Goal: Task Accomplishment & Management: Use online tool/utility

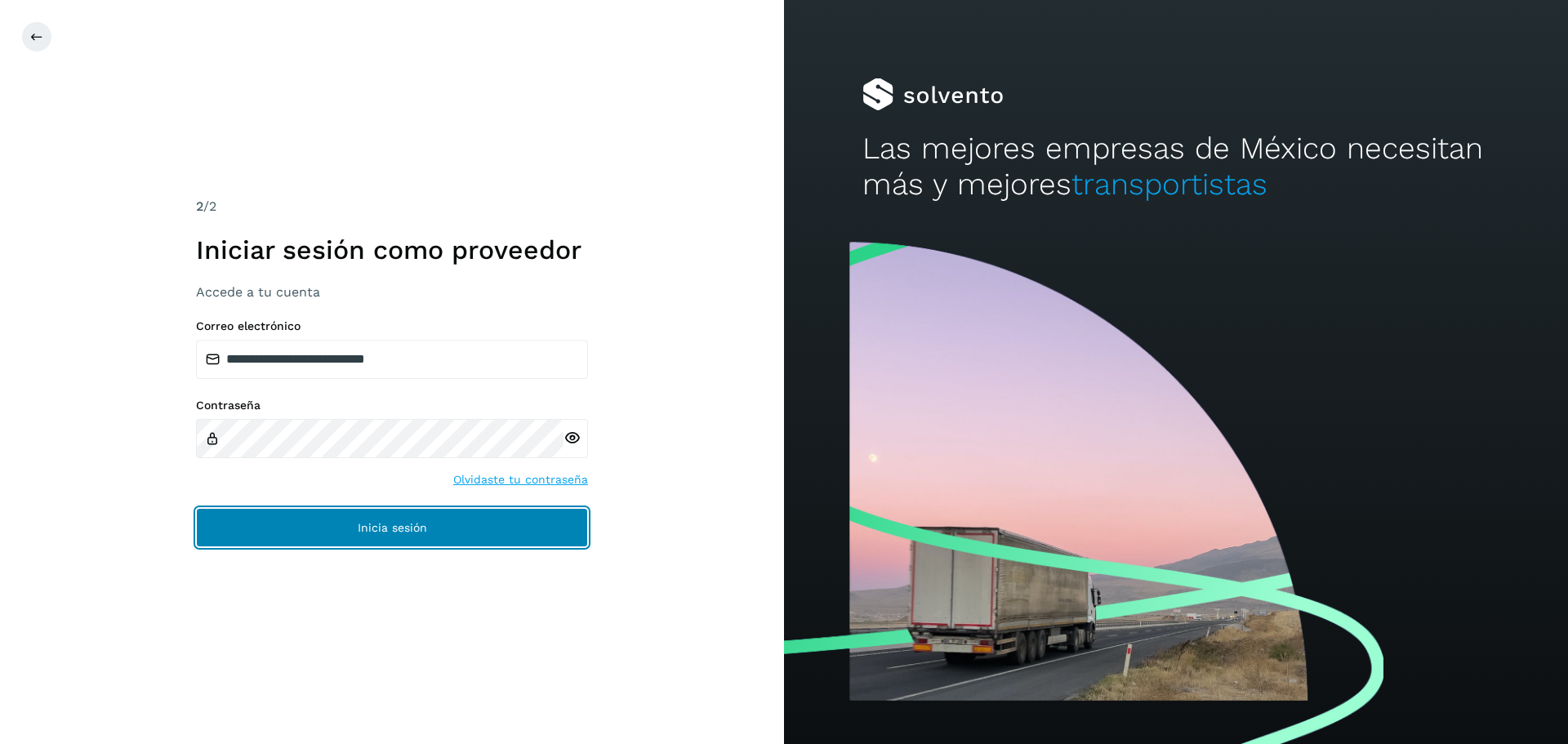
click at [368, 537] on button "Inicia sesión" at bounding box center [392, 528] width 392 height 40
click at [352, 537] on button "Inicia sesión" at bounding box center [392, 528] width 392 height 40
click at [313, 528] on button "Inicia sesión" at bounding box center [392, 528] width 392 height 40
click at [373, 525] on span "Inicia sesión" at bounding box center [392, 528] width 69 height 12
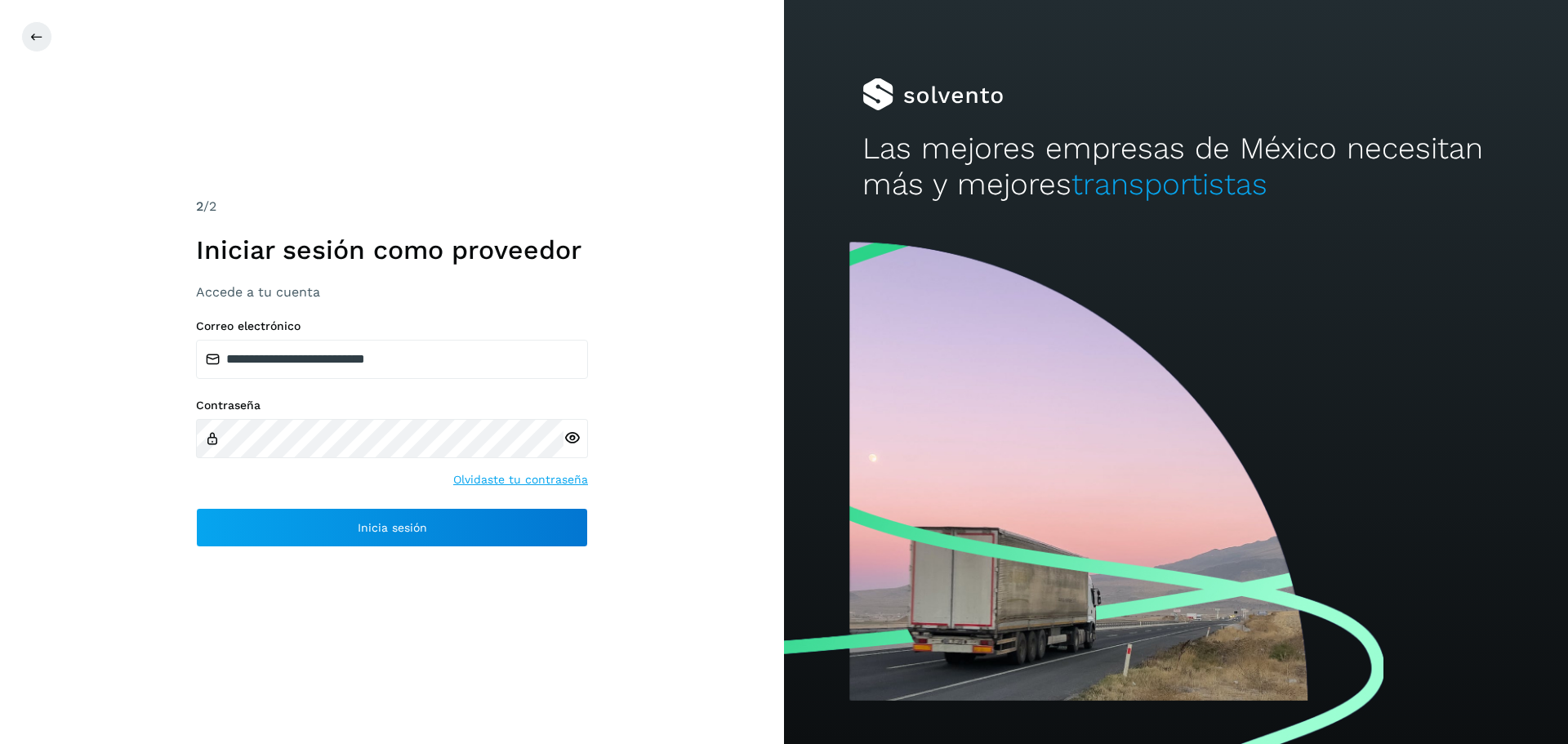
click at [744, 363] on div "**********" at bounding box center [392, 372] width 784 height 744
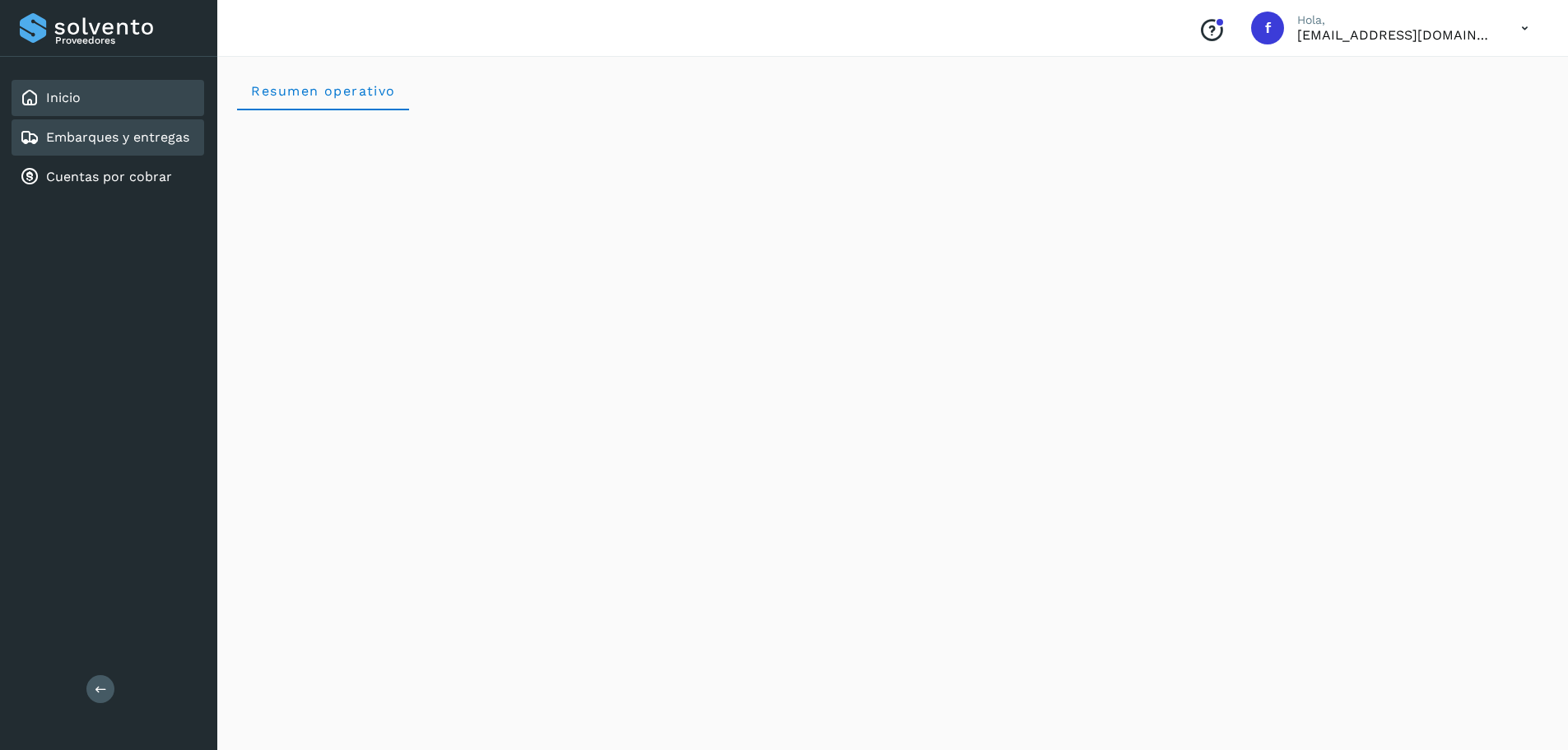
click at [164, 128] on div "Embarques y entregas" at bounding box center [105, 138] width 169 height 20
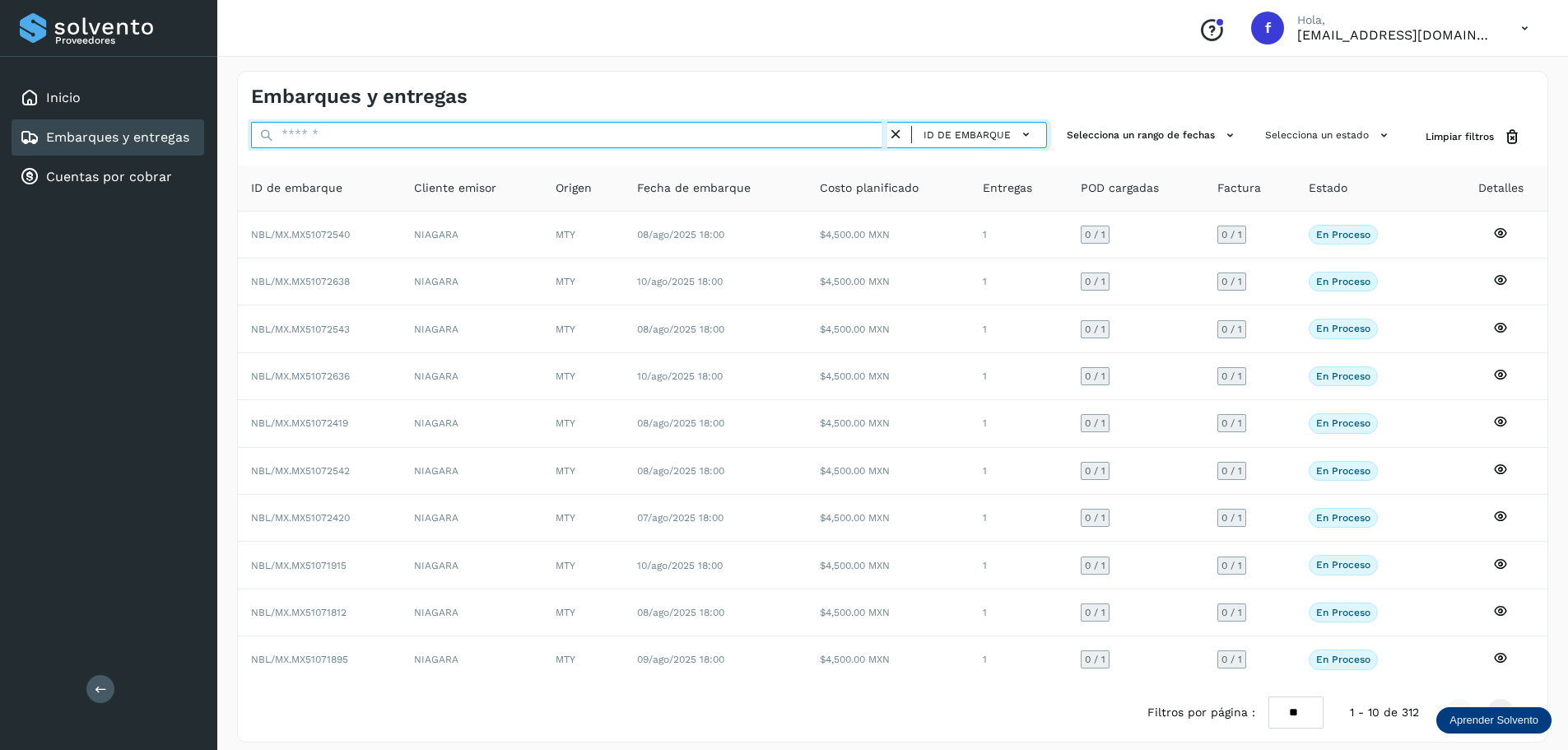
click at [364, 135] on input "text" at bounding box center [569, 135] width 636 height 27
paste input "**********"
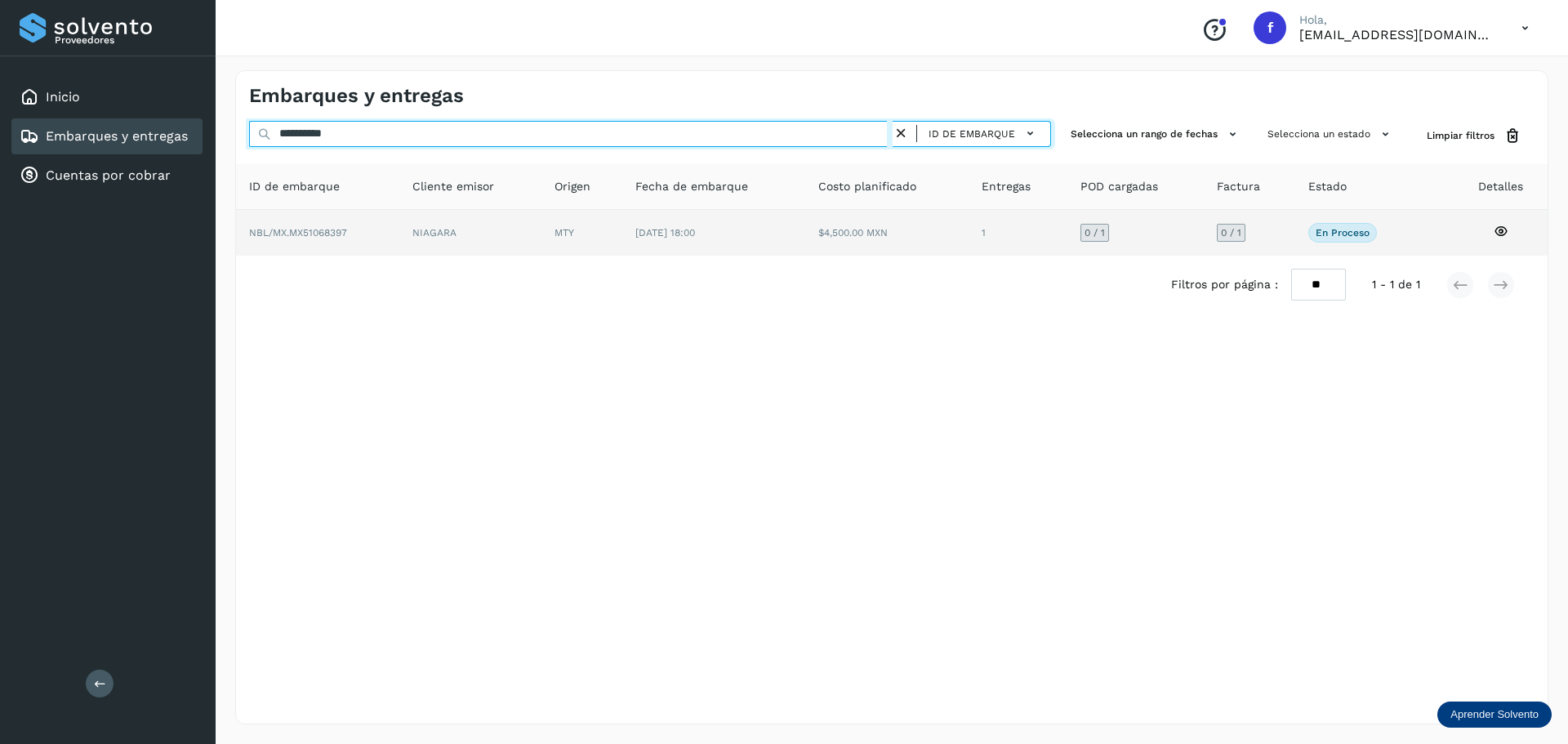
type input "**********"
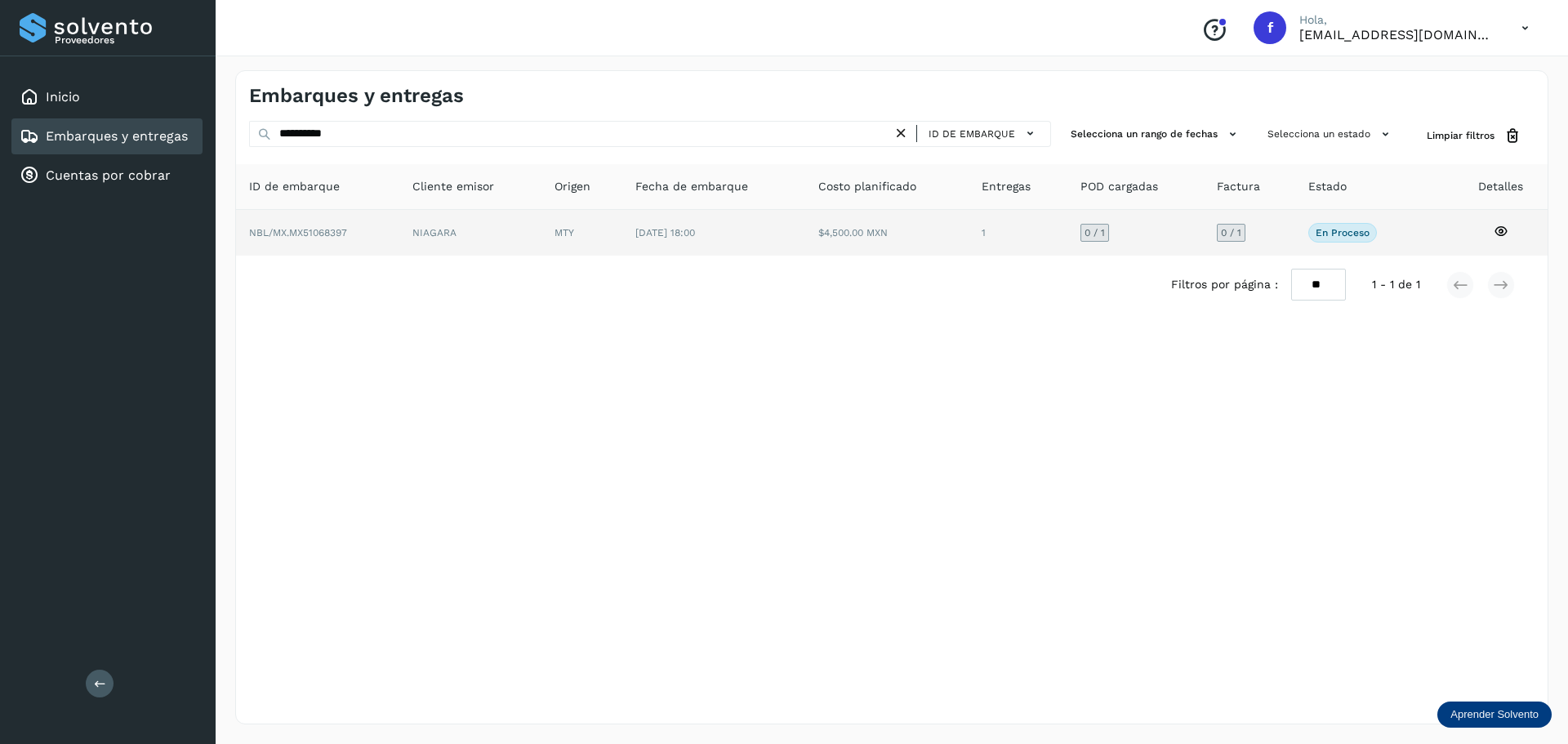
click at [968, 230] on td "$4,500.00 MXN" at bounding box center [1018, 233] width 99 height 46
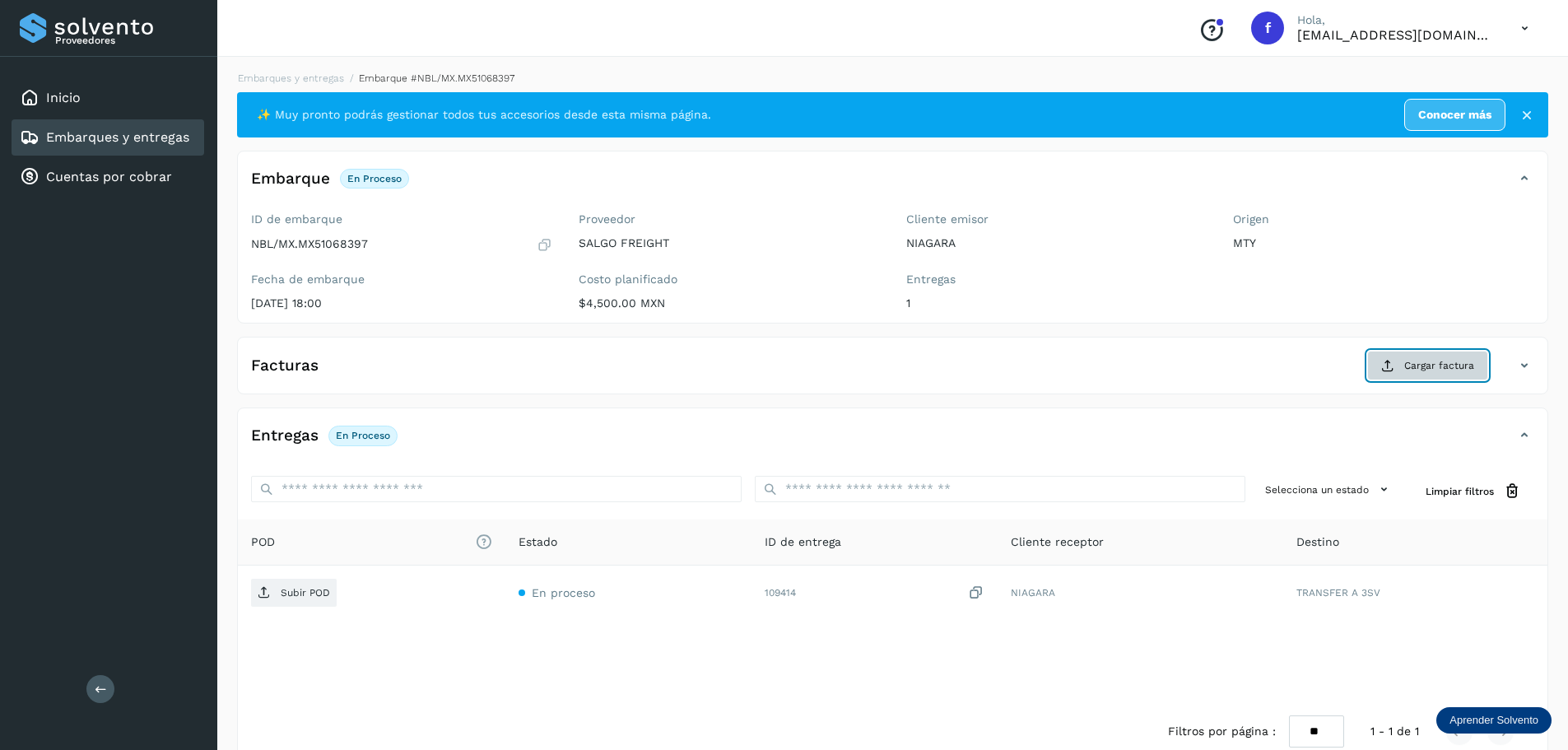
click at [1438, 355] on button "Cargar factura" at bounding box center [1428, 366] width 121 height 30
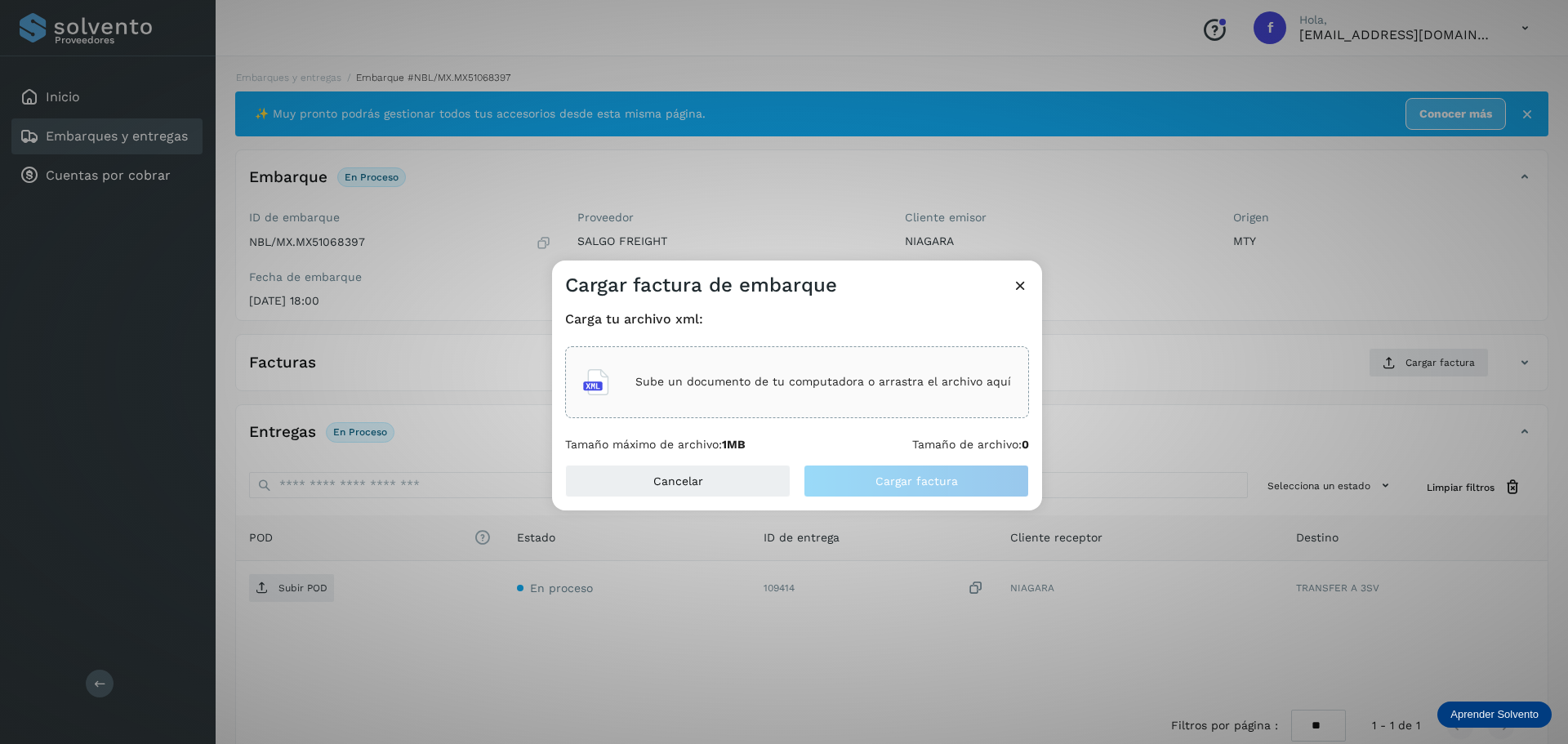
click at [833, 398] on div "Sube un documento de tu computadora o arrastra el archivo aquí" at bounding box center [797, 382] width 428 height 44
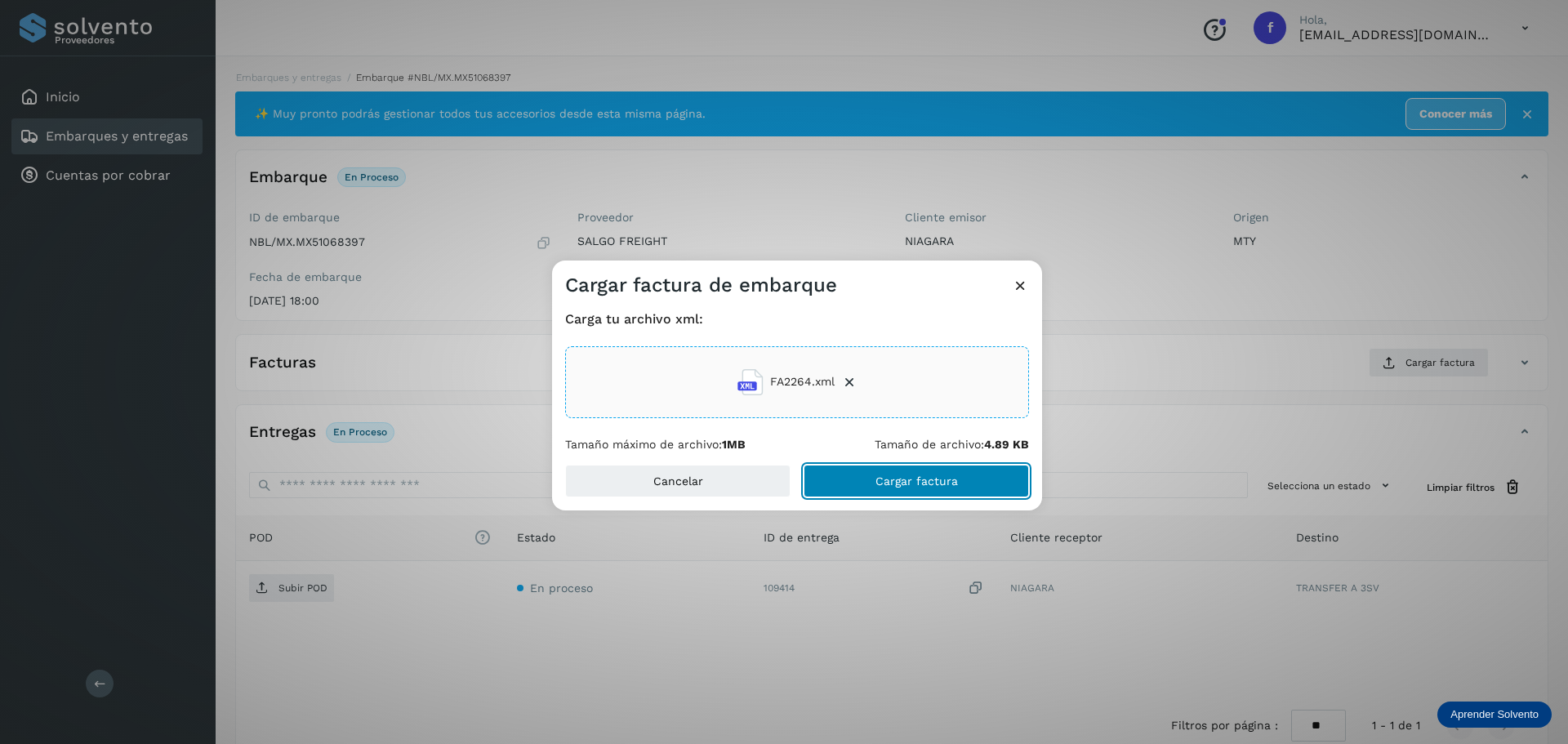
click at [939, 483] on span "Cargar factura" at bounding box center [917, 481] width 82 height 12
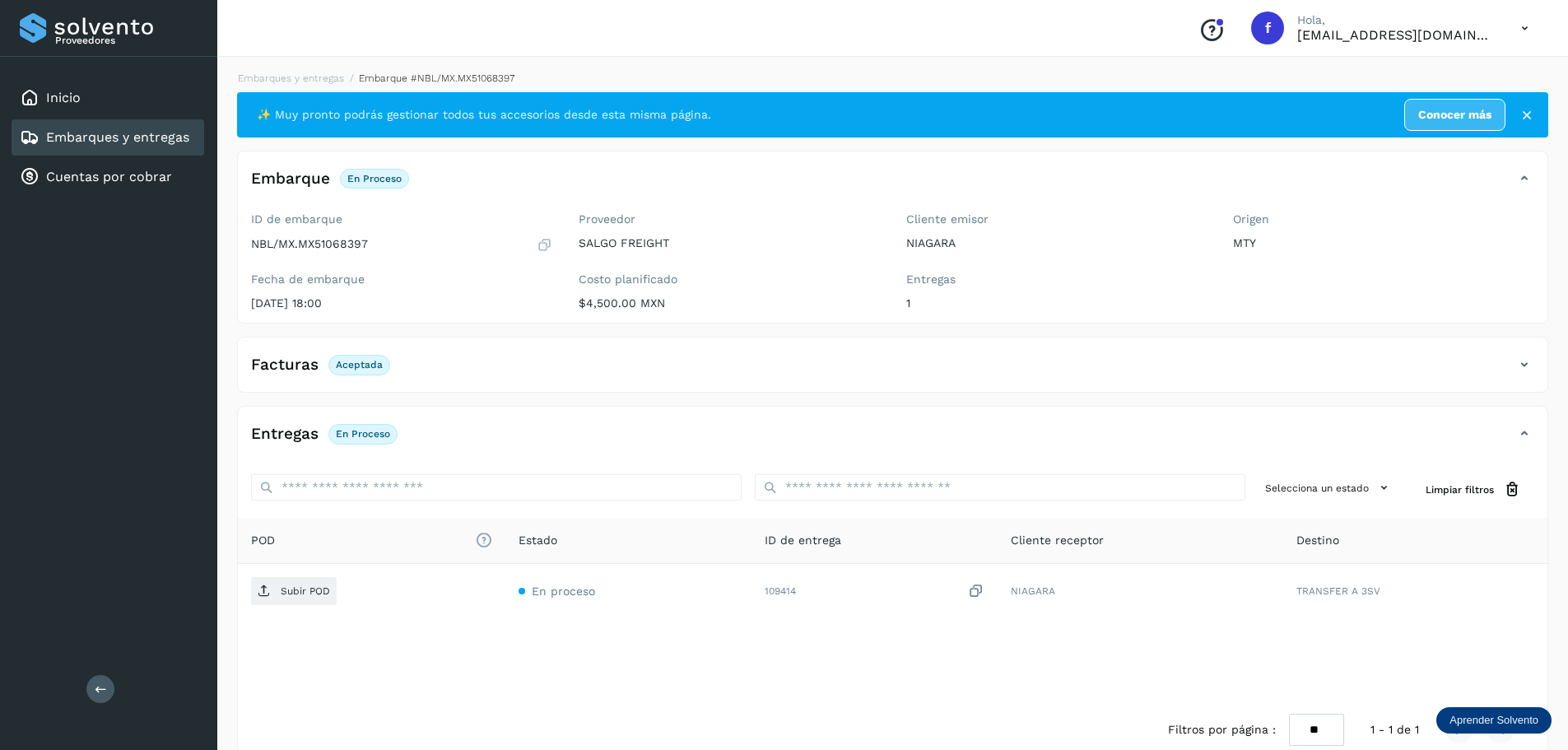
click at [1541, 57] on div "Conoce nuestros beneficios f Hola, facturacion@salgofreight.com Embarques y ent…" at bounding box center [893, 389] width 1351 height 779
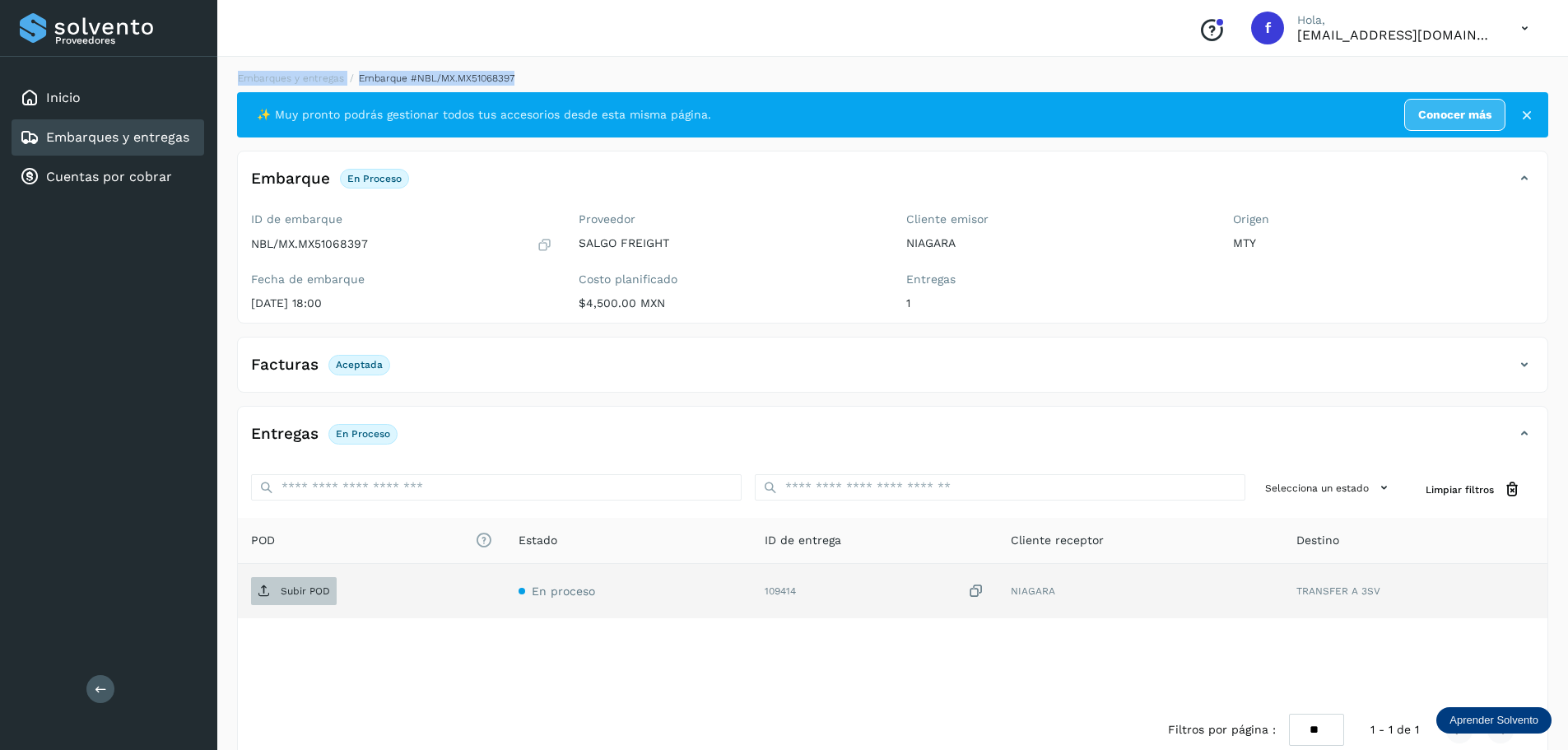
click at [280, 595] on p "Subir POD" at bounding box center [305, 591] width 50 height 12
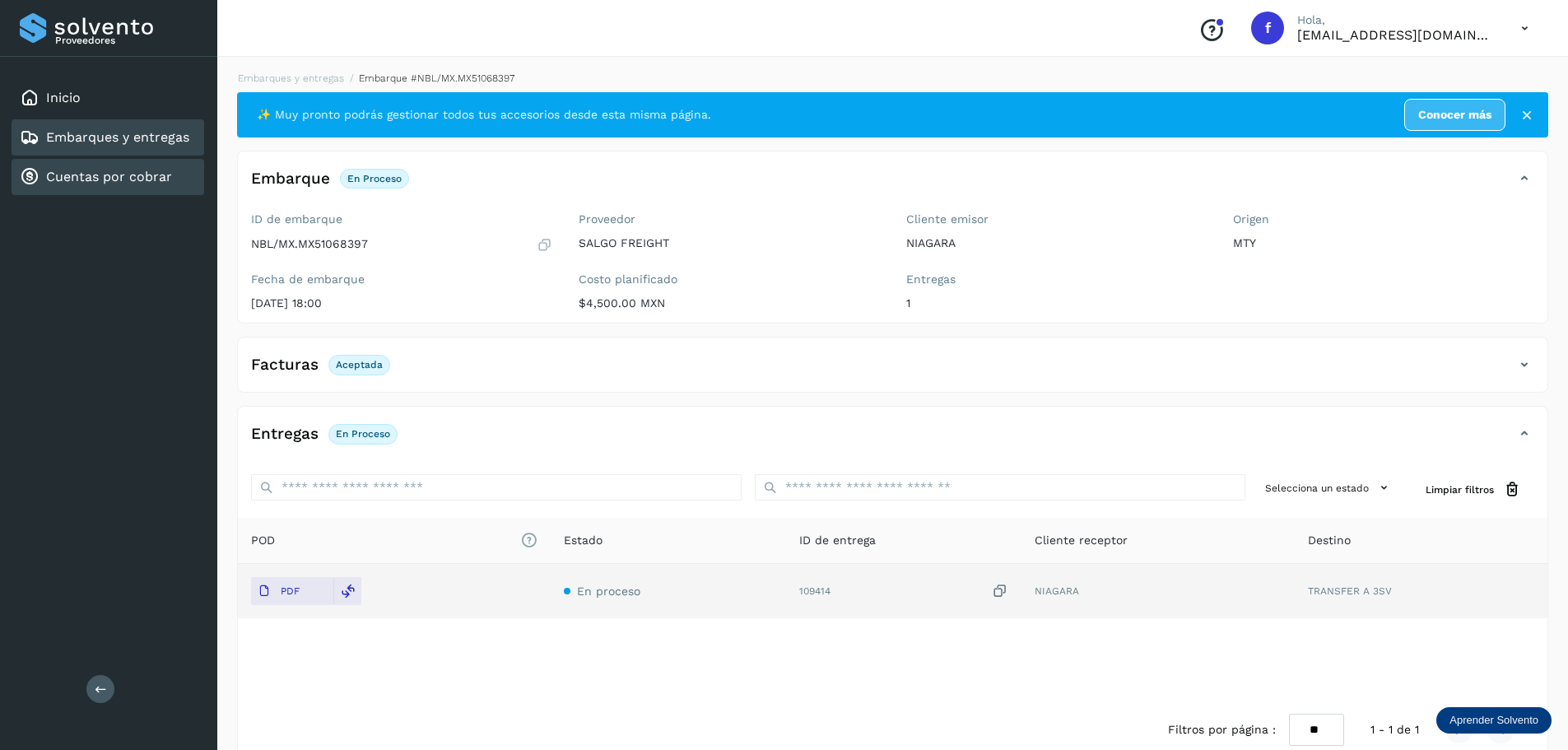
click at [154, 166] on div "Cuentas por cobrar" at bounding box center [108, 177] width 192 height 37
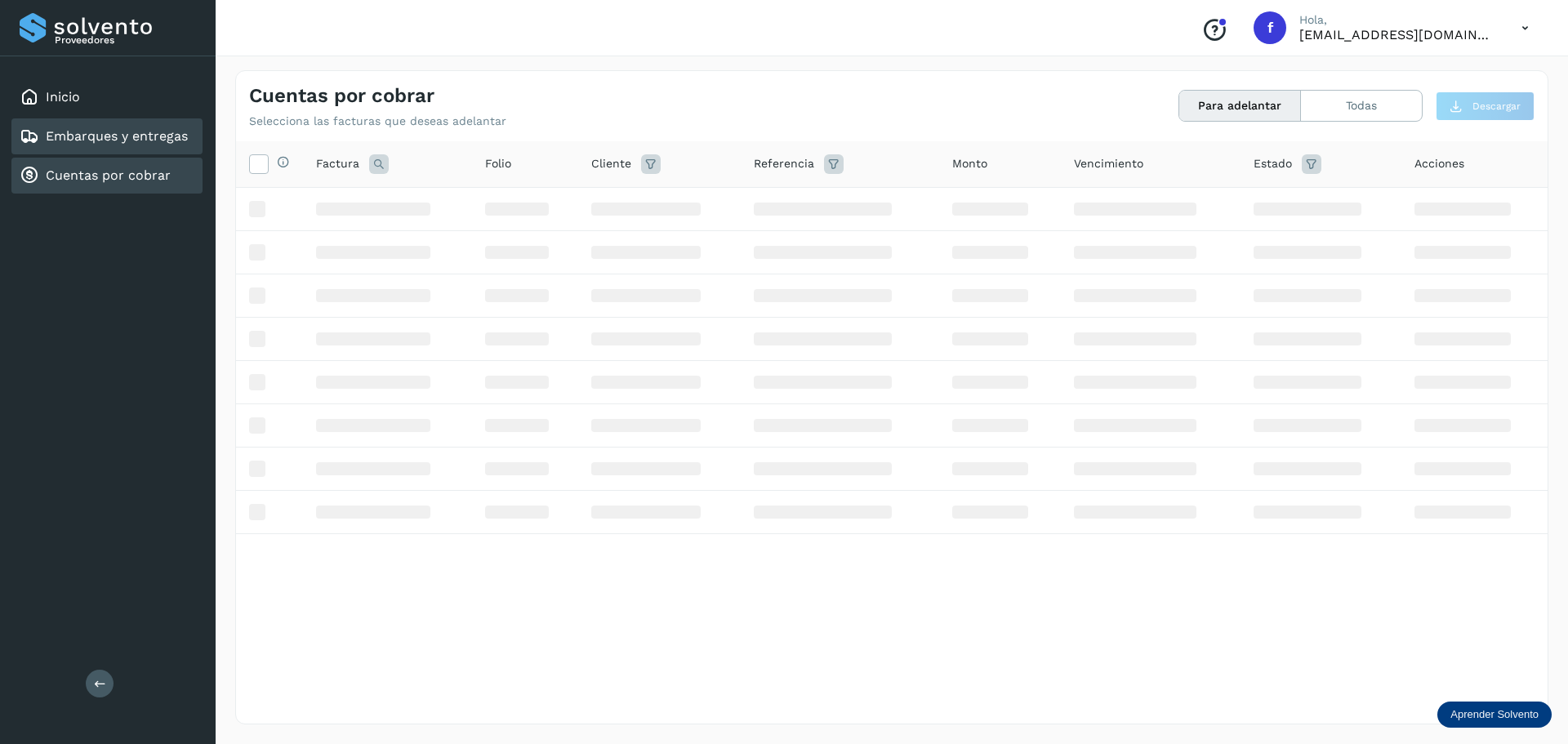
click at [152, 124] on div "Embarques y entregas" at bounding box center [107, 137] width 191 height 36
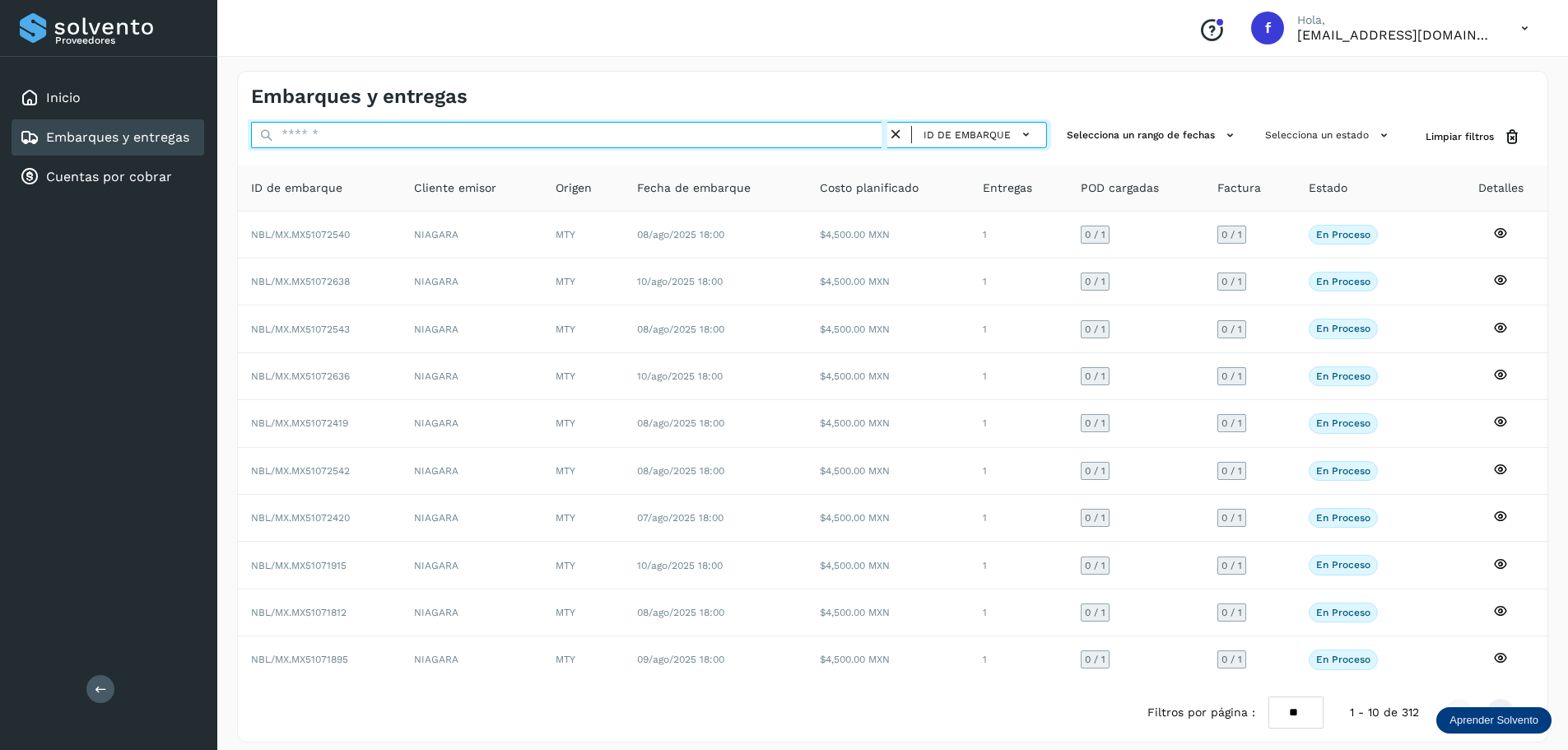
click at [556, 136] on input "text" at bounding box center [569, 135] width 636 height 27
paste input "**********"
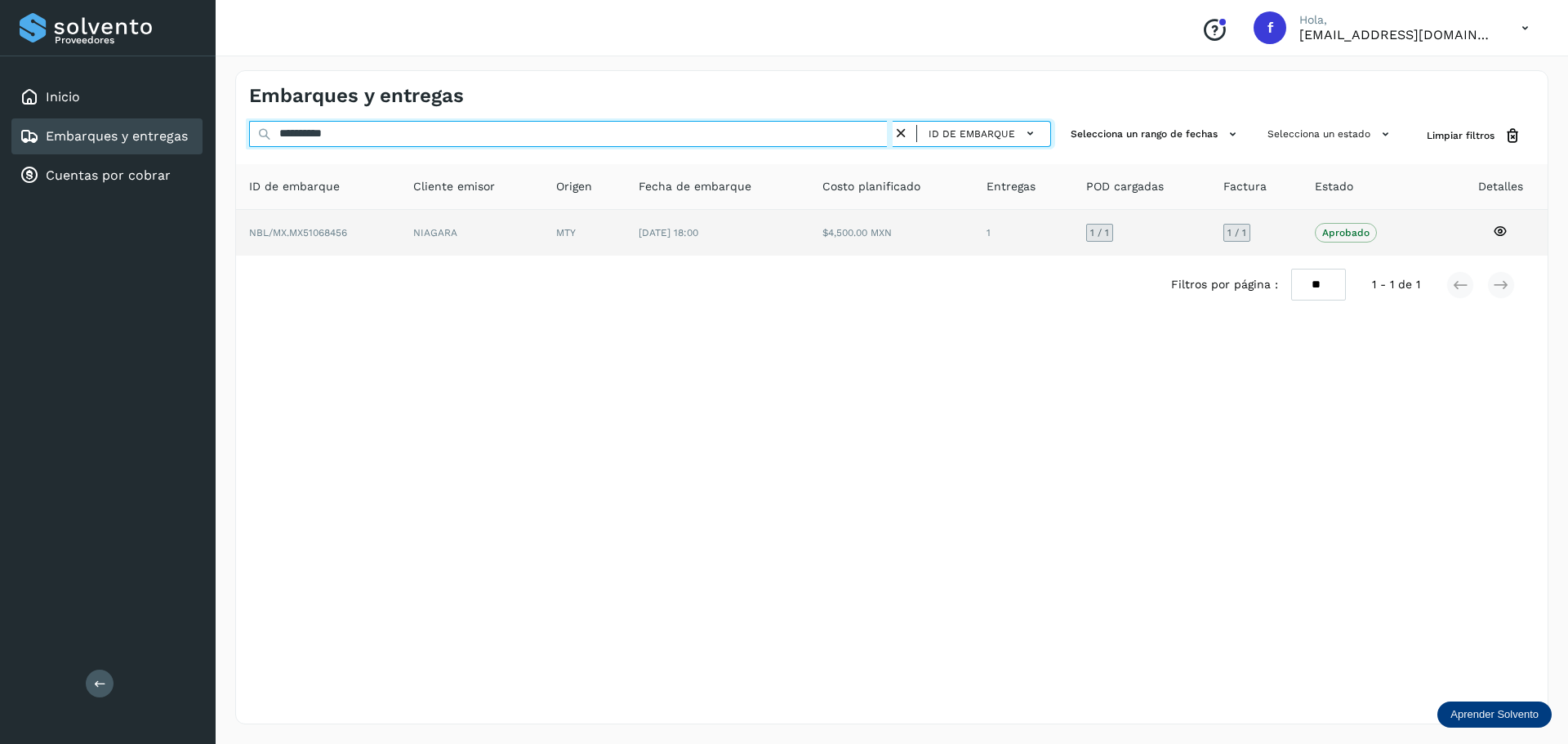
type input "**********"
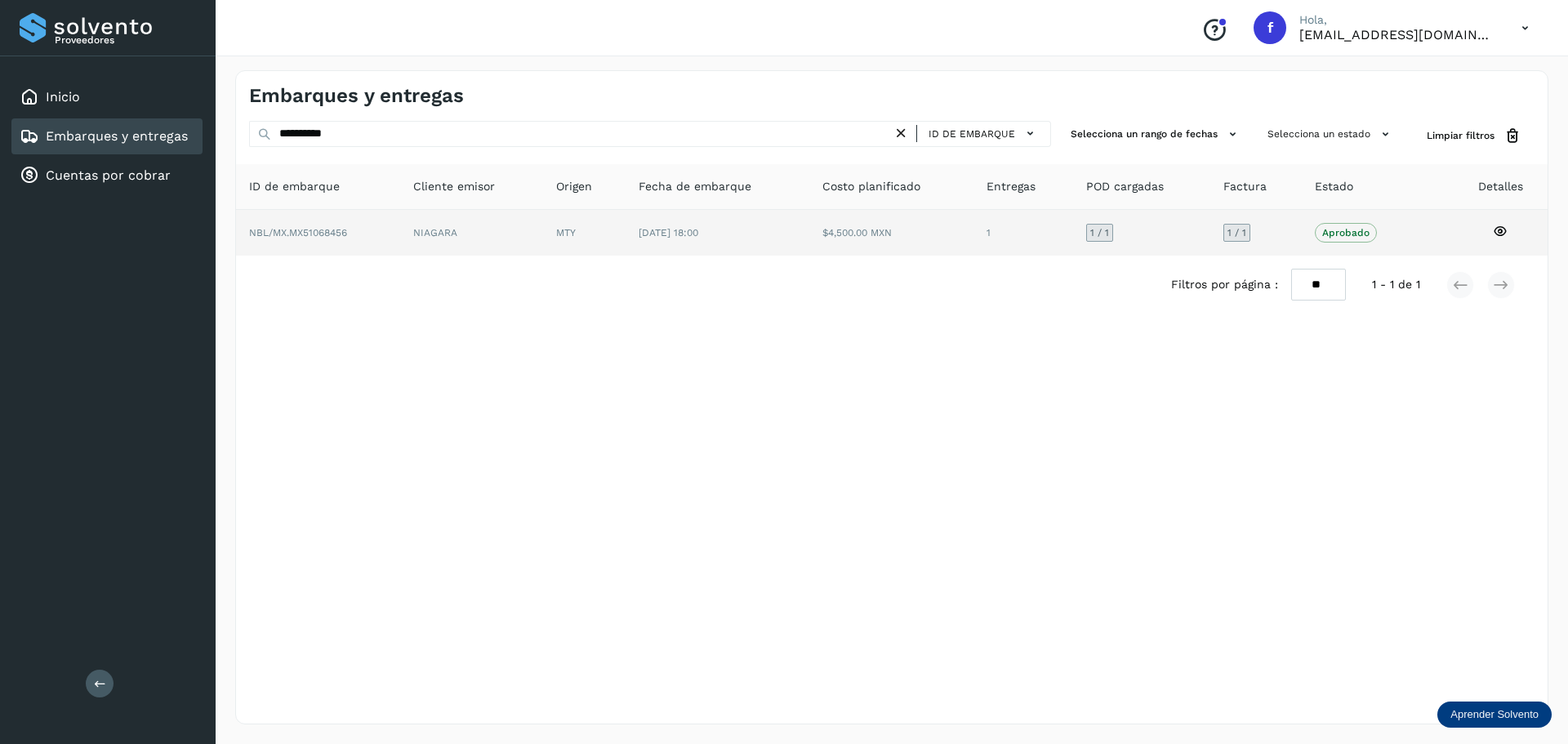
click at [626, 213] on td "MTY" at bounding box center [717, 233] width 184 height 46
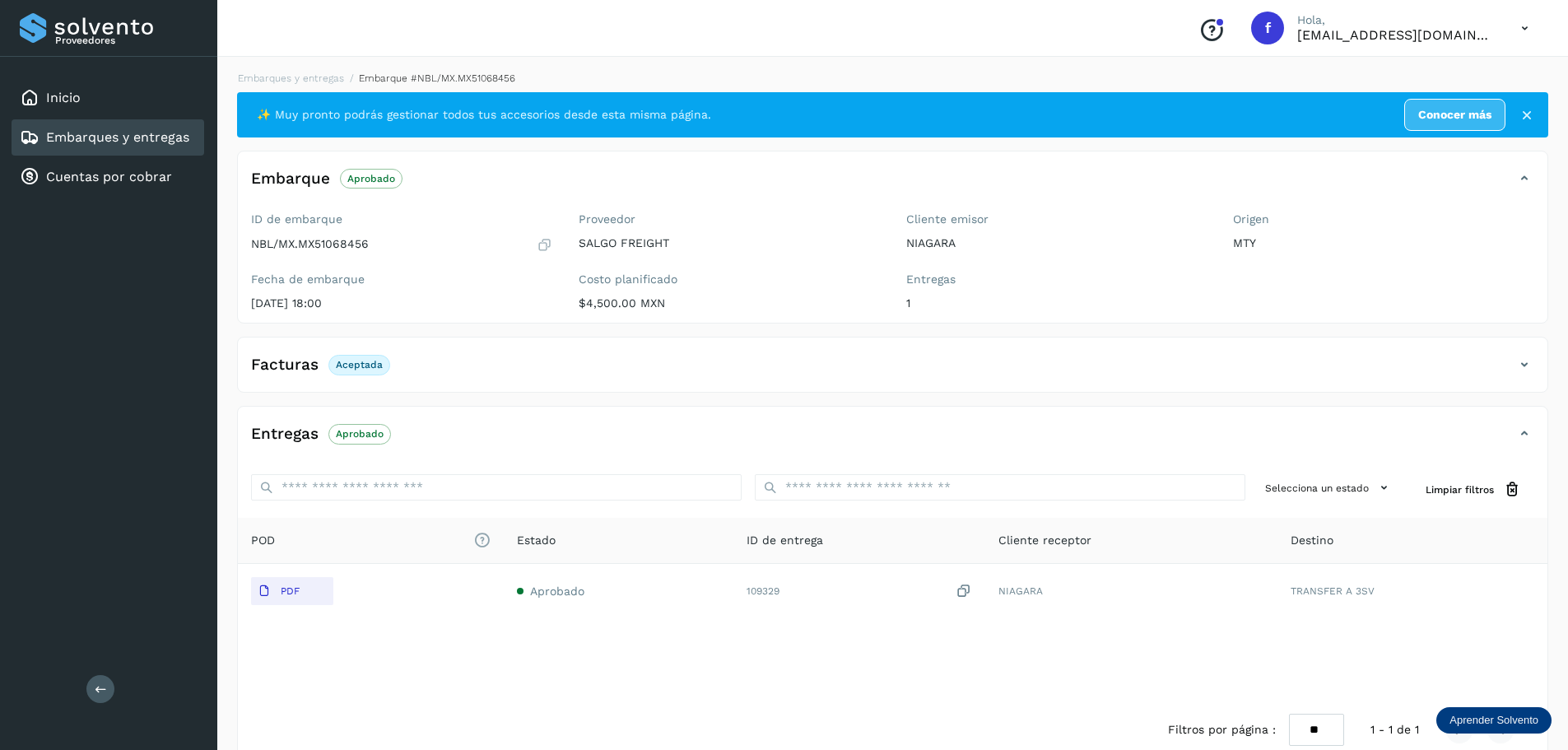
click at [178, 136] on link "Embarques y entregas" at bounding box center [118, 137] width 144 height 16
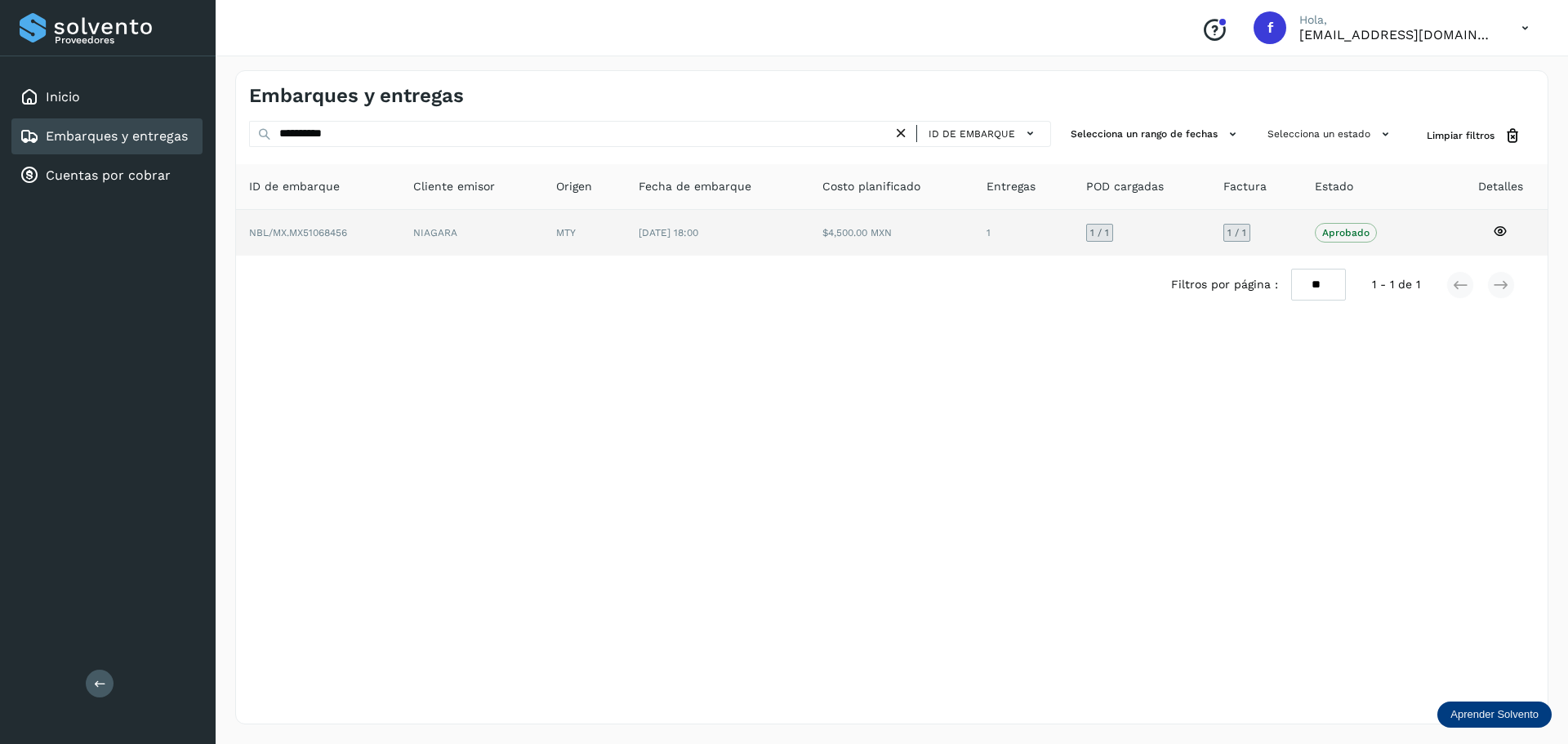
click at [810, 239] on td "25/jul/2025 18:00" at bounding box center [891, 233] width 164 height 46
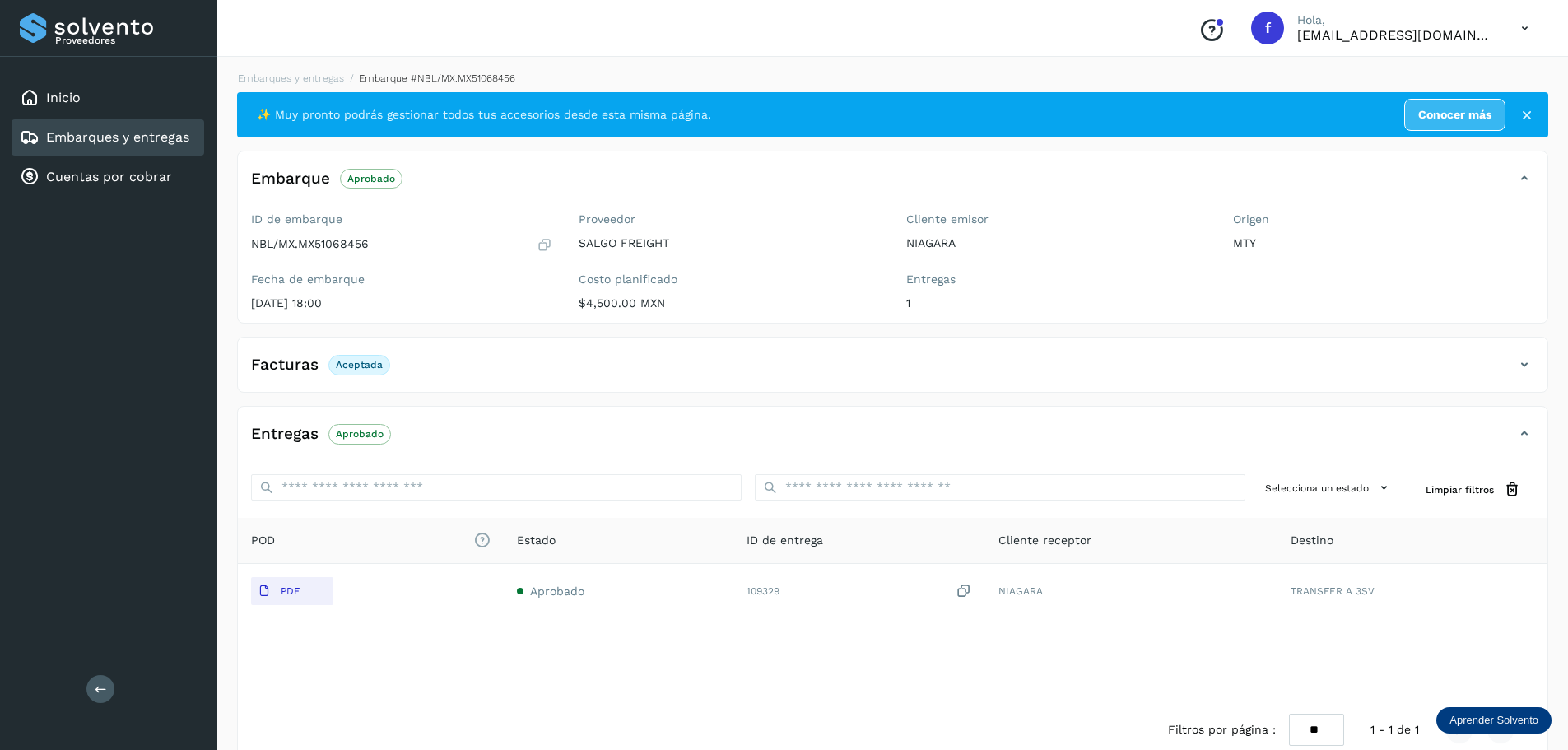
click at [174, 139] on link "Embarques y entregas" at bounding box center [118, 137] width 144 height 16
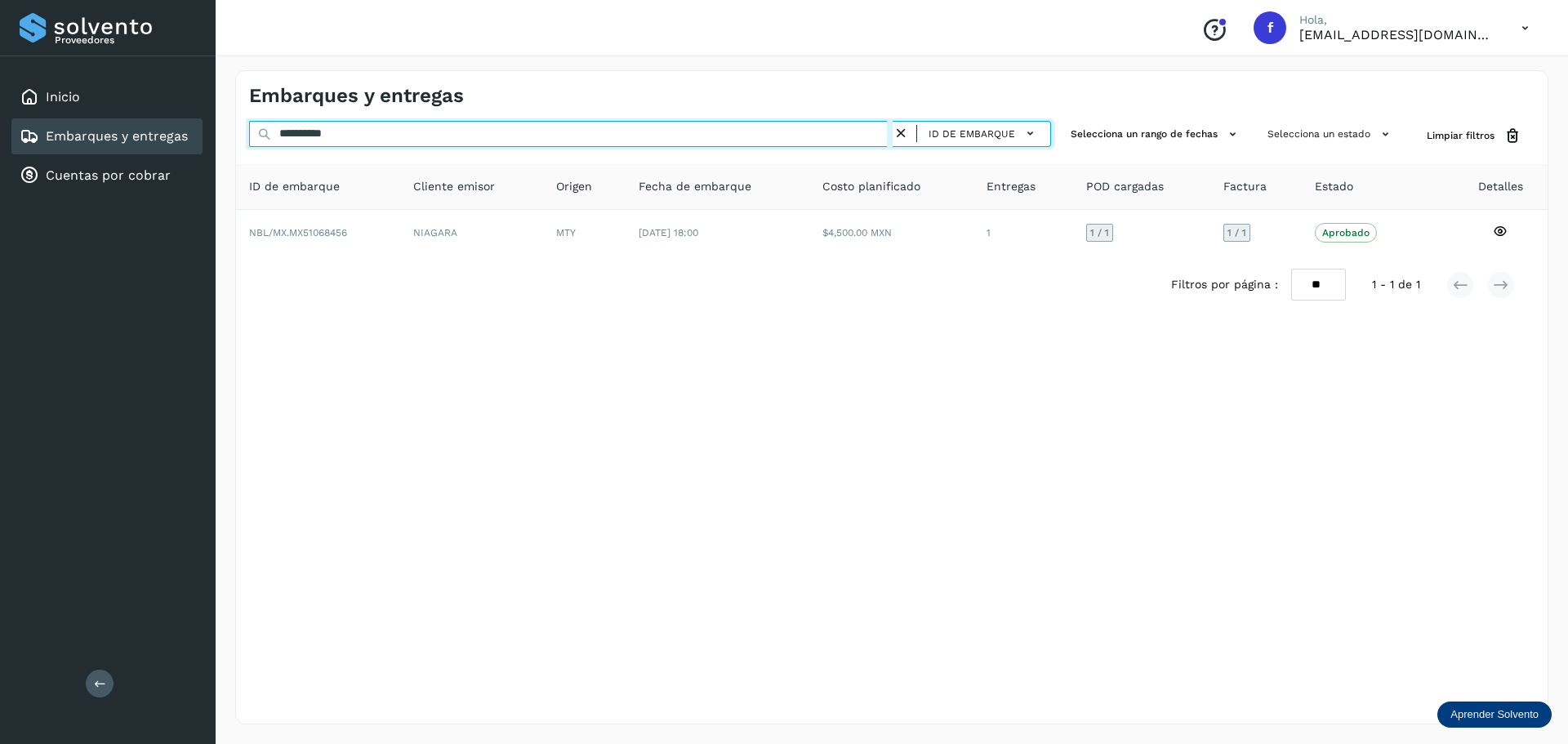
click at [507, 138] on input "**********" at bounding box center [572, 134] width 644 height 26
paste input "text"
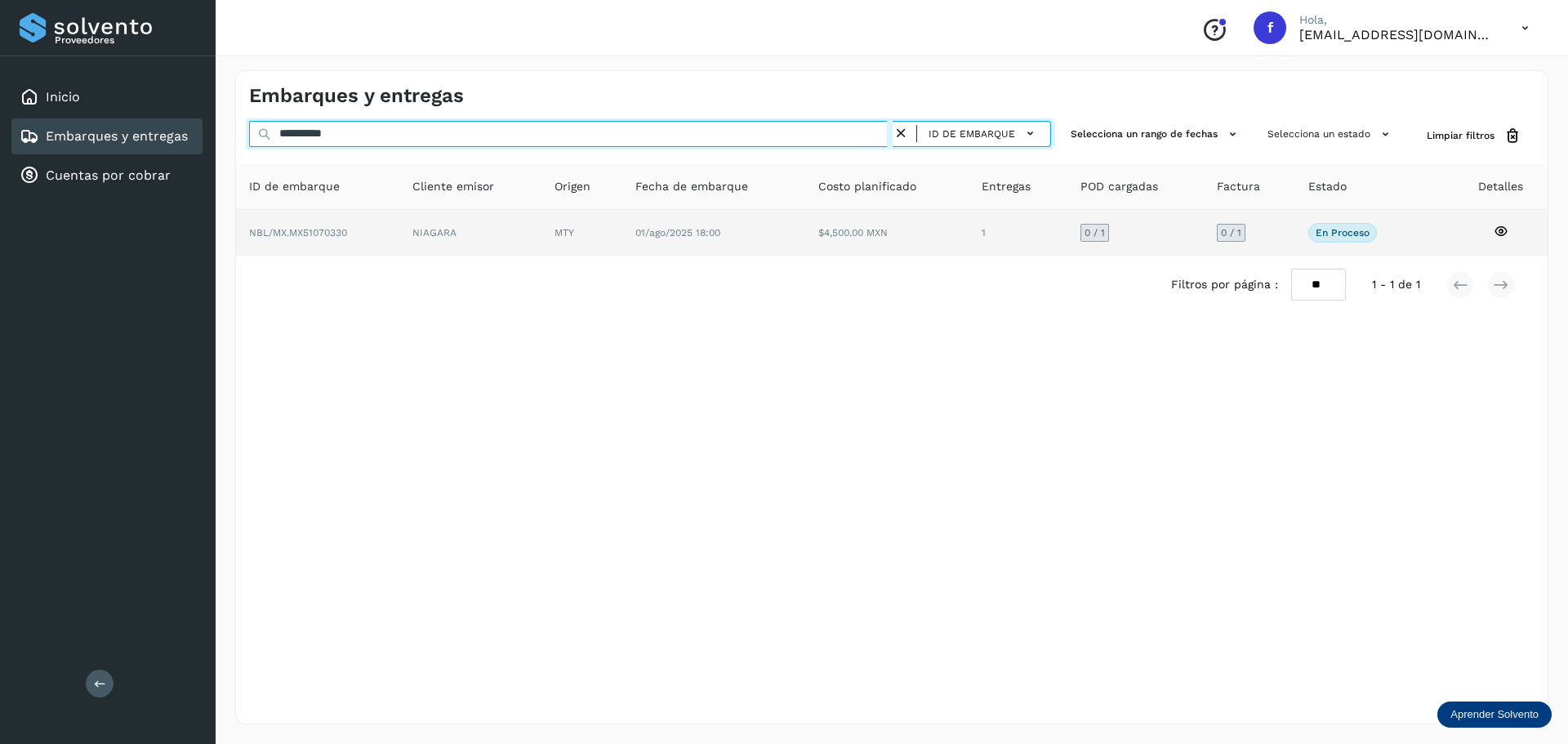
type input "**********"
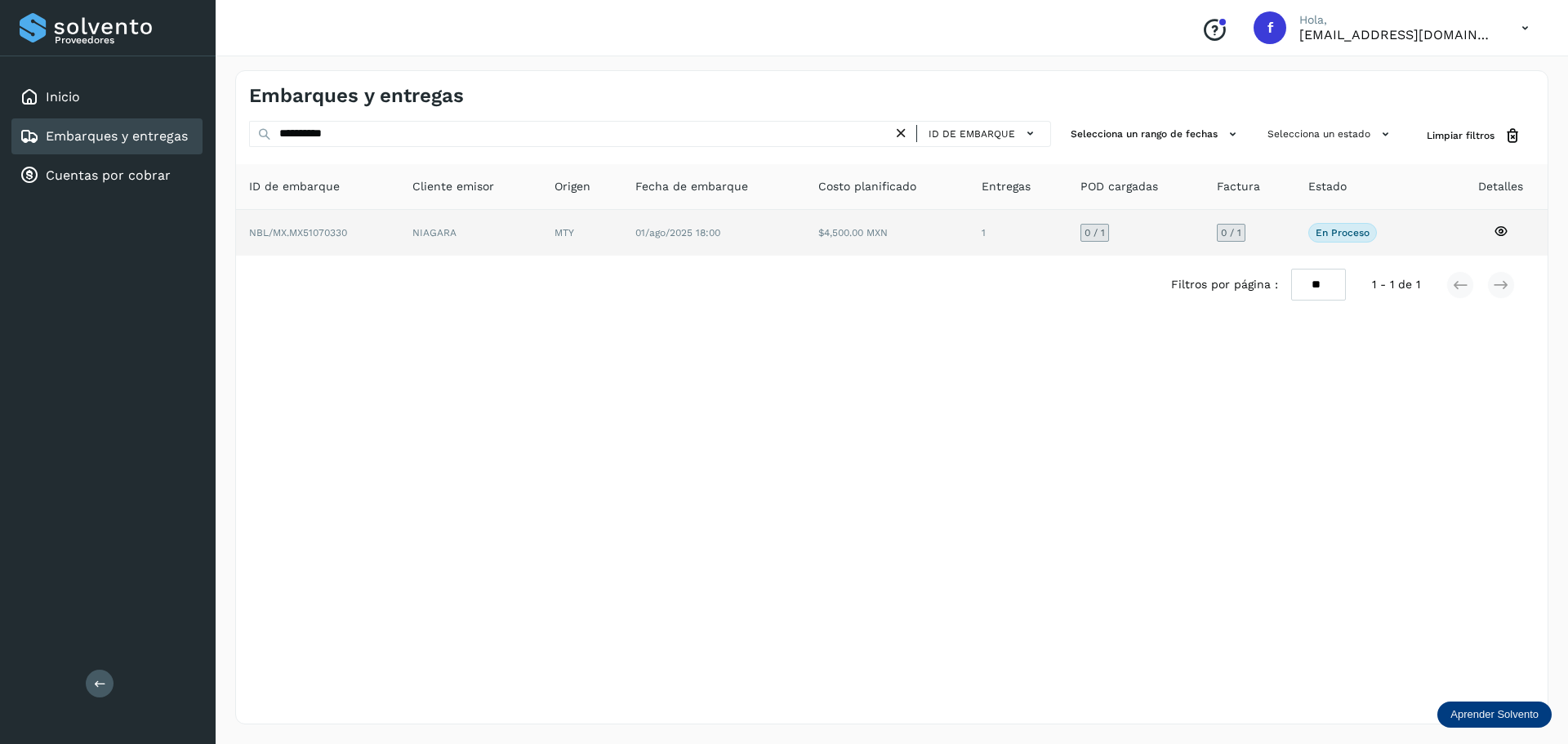
click at [968, 250] on td "$4,500.00 MXN" at bounding box center [1018, 233] width 99 height 46
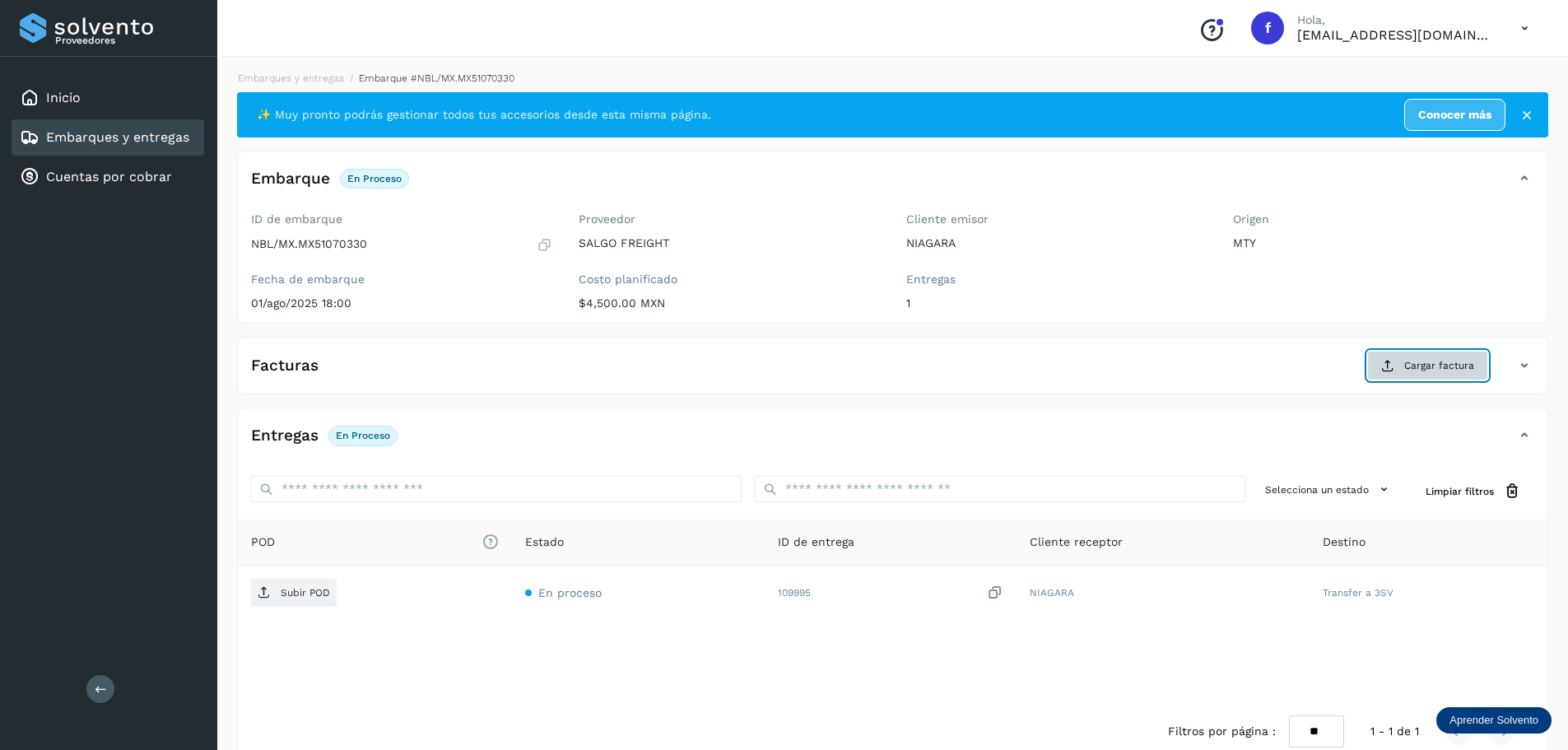
click at [1402, 361] on button "Cargar factura" at bounding box center [1428, 366] width 121 height 30
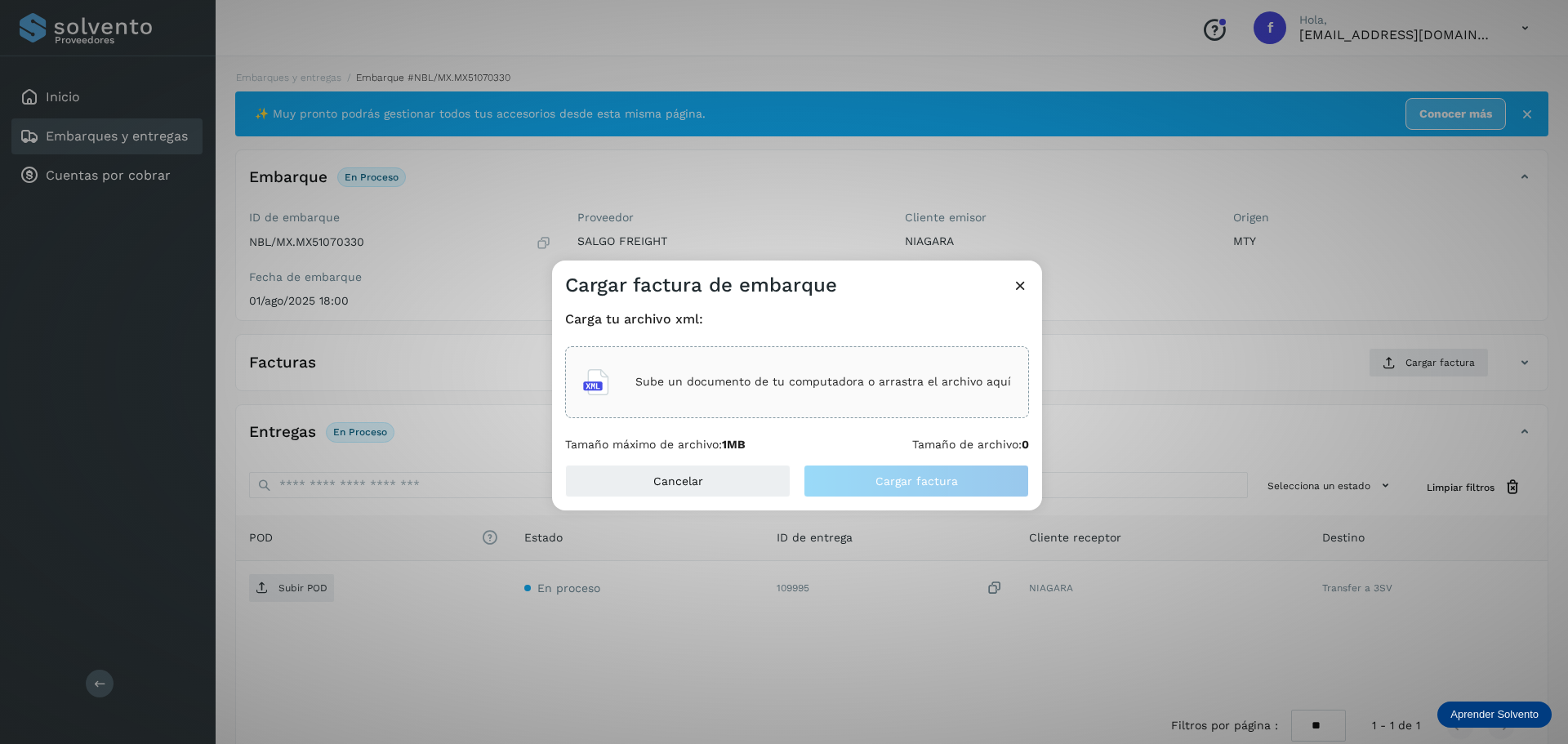
click at [778, 379] on p "Sube un documento de tu computadora o arrastra el archivo aquí" at bounding box center [824, 381] width 376 height 14
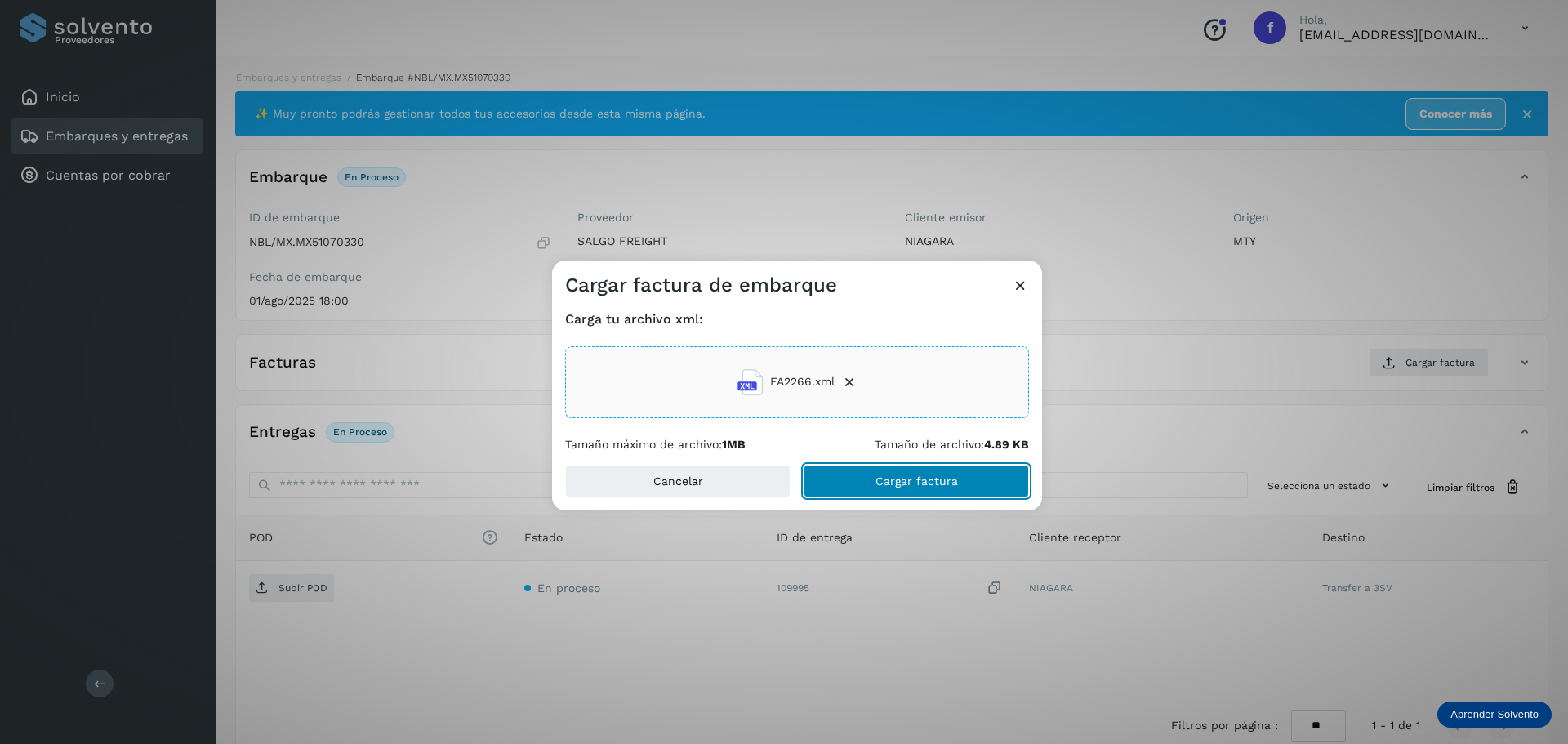
click at [905, 482] on span "Cargar factura" at bounding box center [917, 481] width 82 height 12
drag, startPoint x: 1370, startPoint y: 307, endPoint x: 1303, endPoint y: 314, distance: 67.4
click at [1370, 307] on div "Cargar factura de embarque Carga tu archivo xml: FA2266.xml Tamaño máximo de ar…" at bounding box center [784, 372] width 1568 height 744
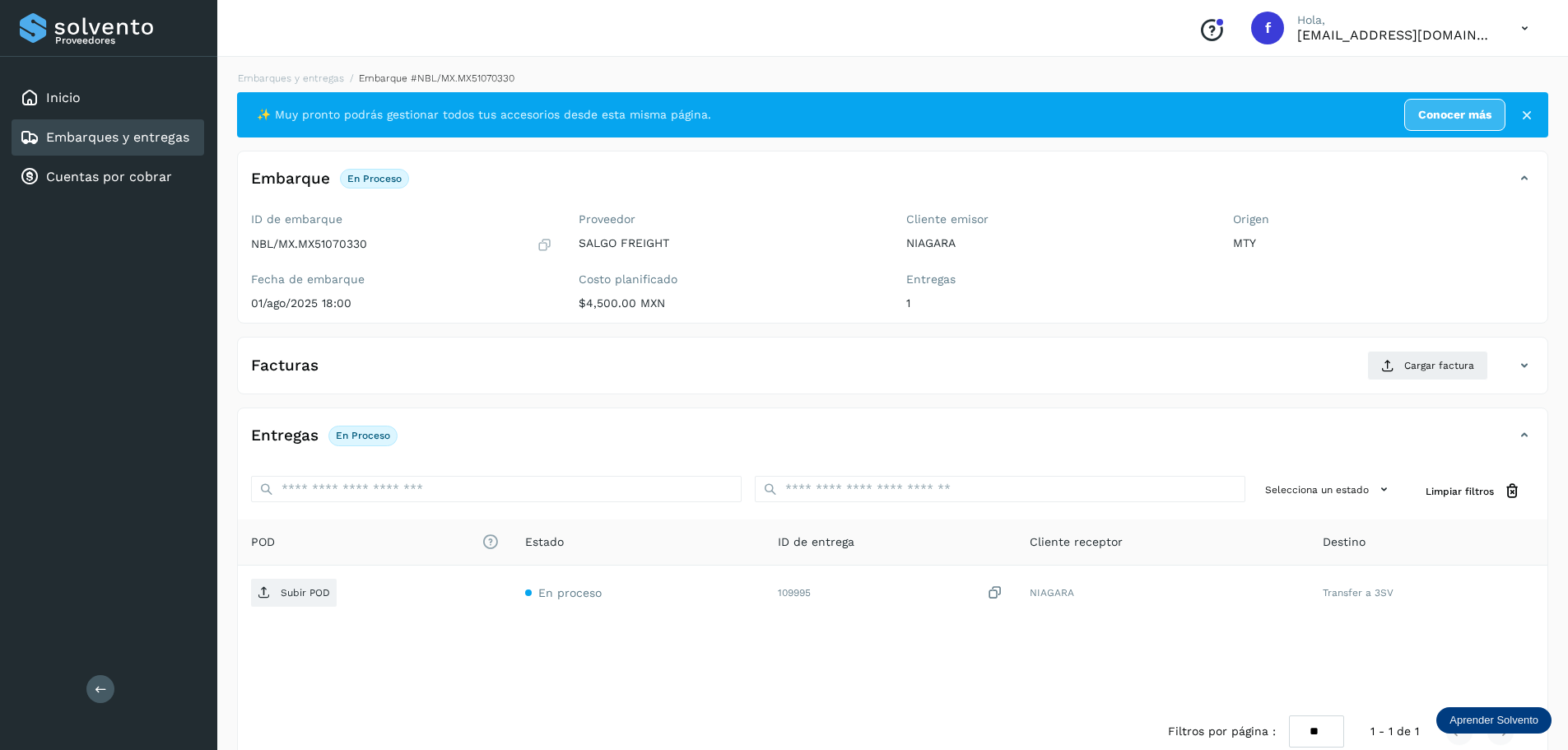
click at [708, 348] on div "Facturas Cargar factura Aún no has subido ninguna factura" at bounding box center [893, 365] width 1311 height 57
click at [708, 369] on div "Facturas Cargar factura" at bounding box center [876, 366] width 1276 height 30
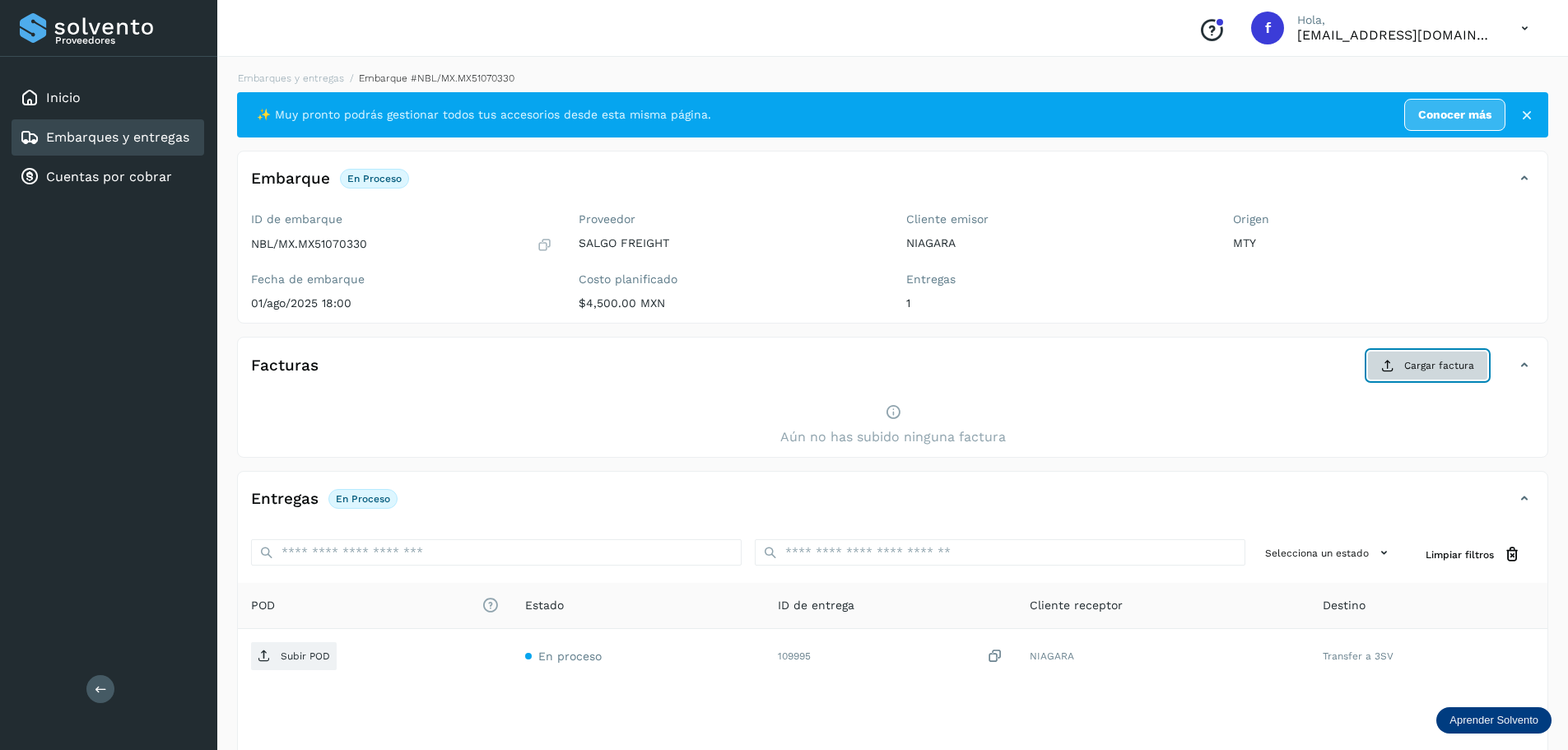
click at [1432, 370] on span "Cargar factura" at bounding box center [1439, 365] width 70 height 15
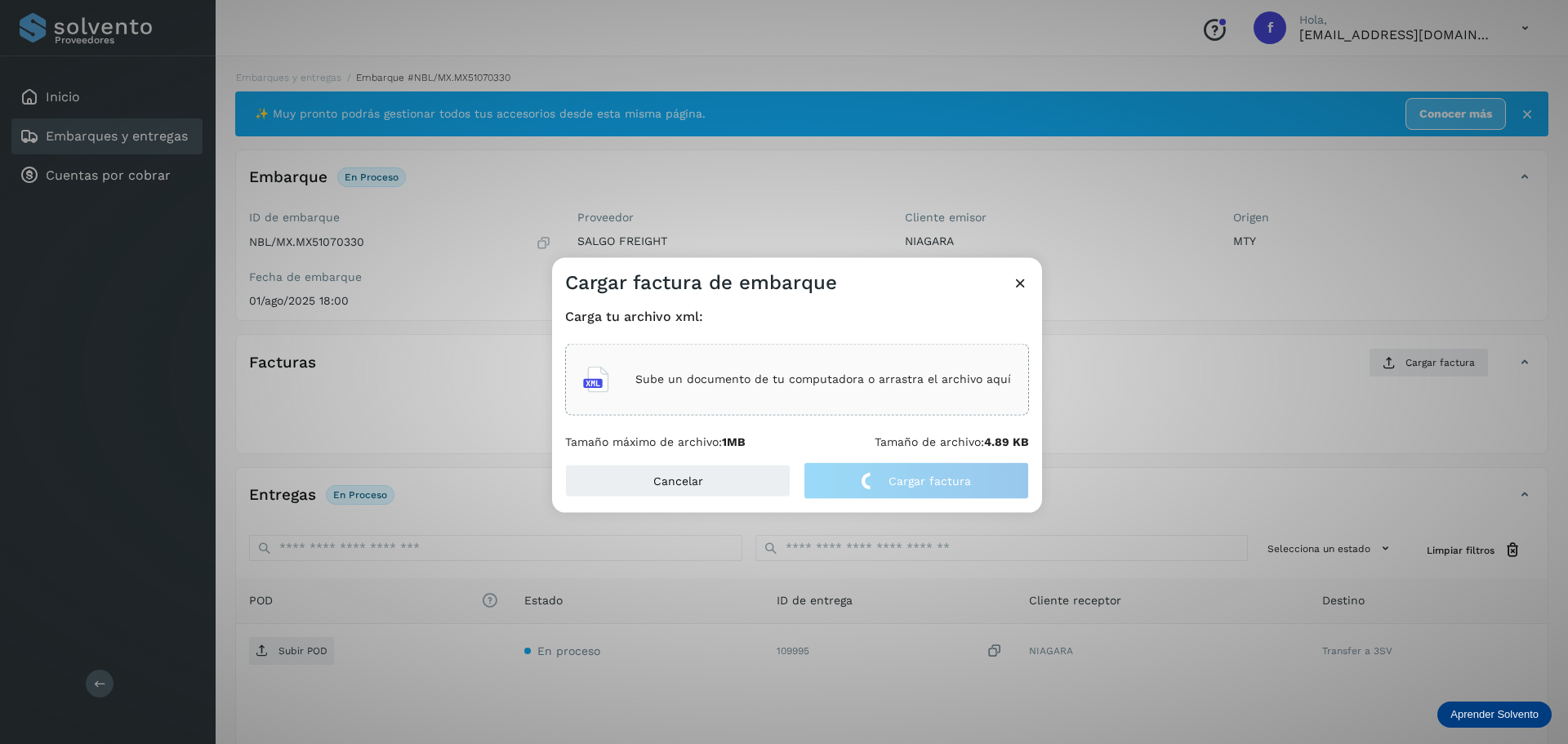
click at [760, 391] on div "Sube un documento de tu computadora o arrastra el archivo aquí" at bounding box center [797, 379] width 428 height 44
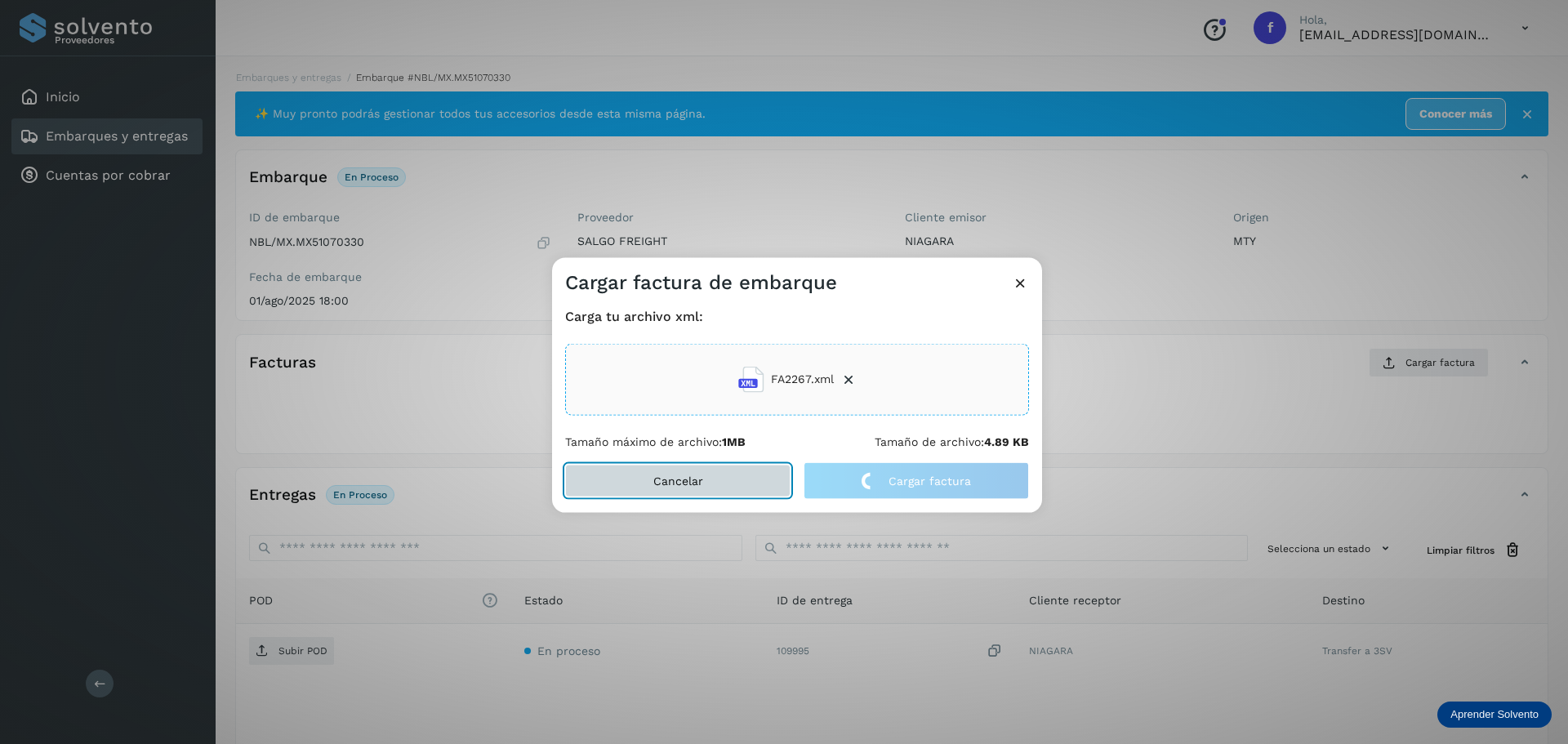
click at [751, 470] on button "Cancelar" at bounding box center [678, 480] width 226 height 33
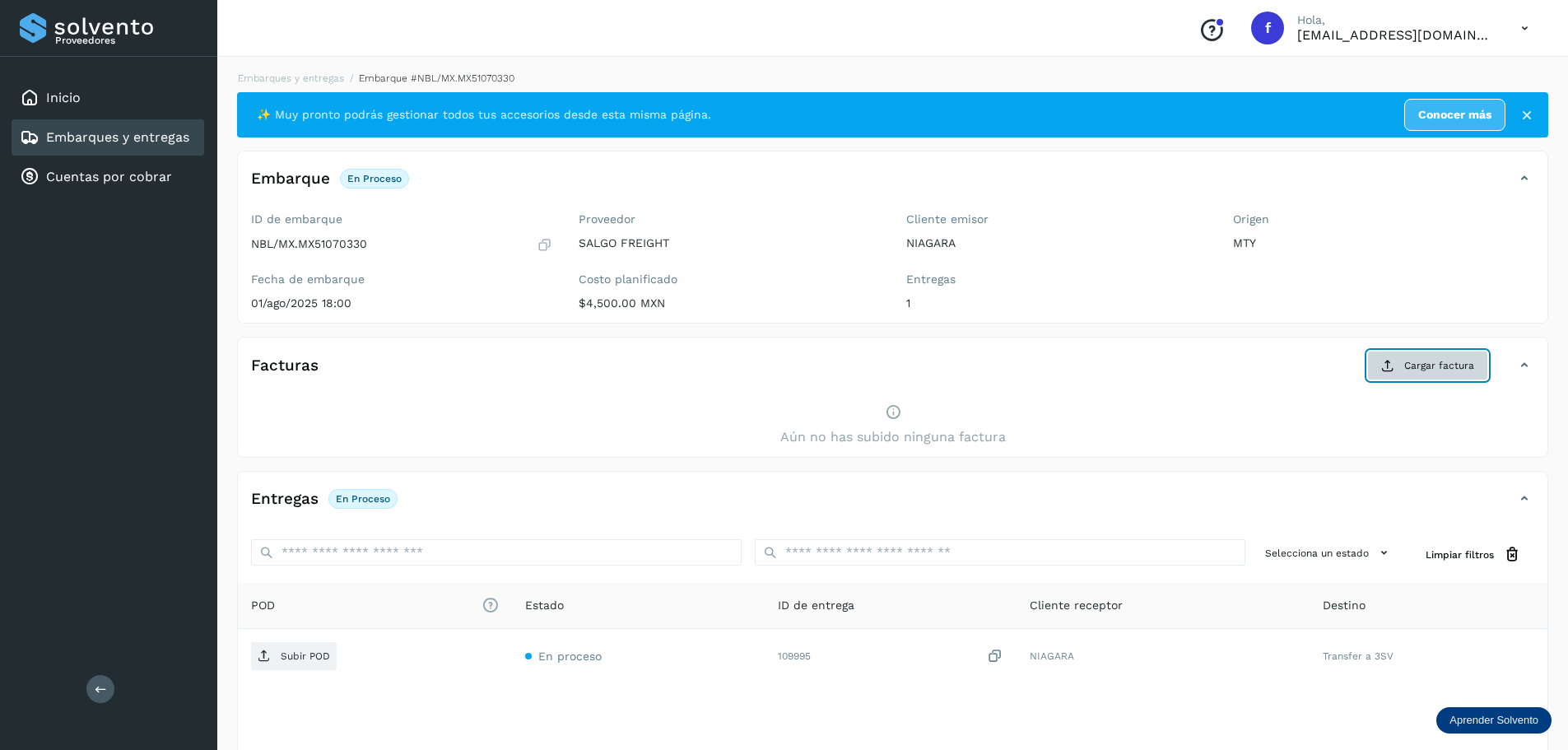
click at [1474, 358] on button "Cargar factura" at bounding box center [1428, 366] width 121 height 30
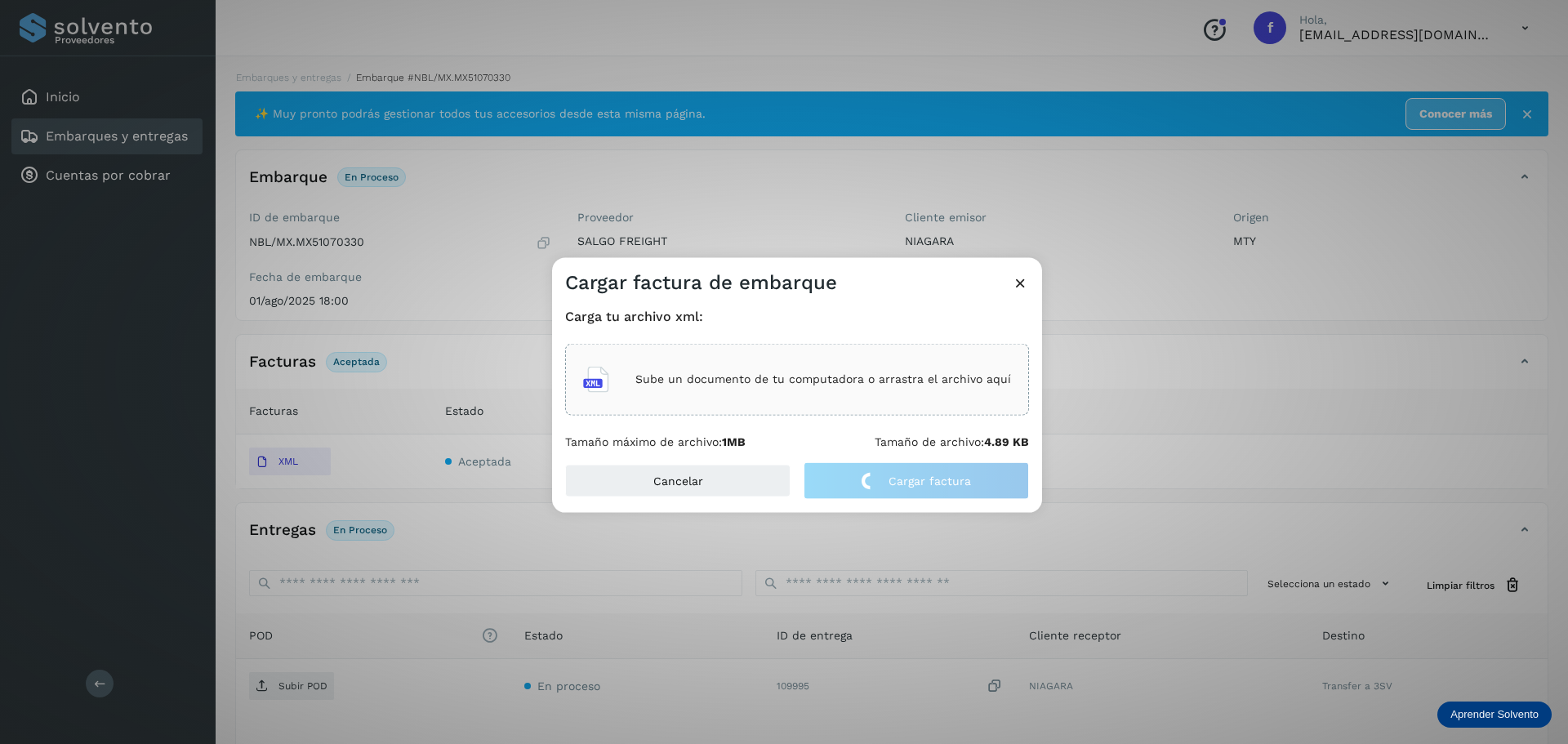
click at [831, 383] on p "Sube un documento de tu computadora o arrastra el archivo aquí" at bounding box center [824, 379] width 376 height 14
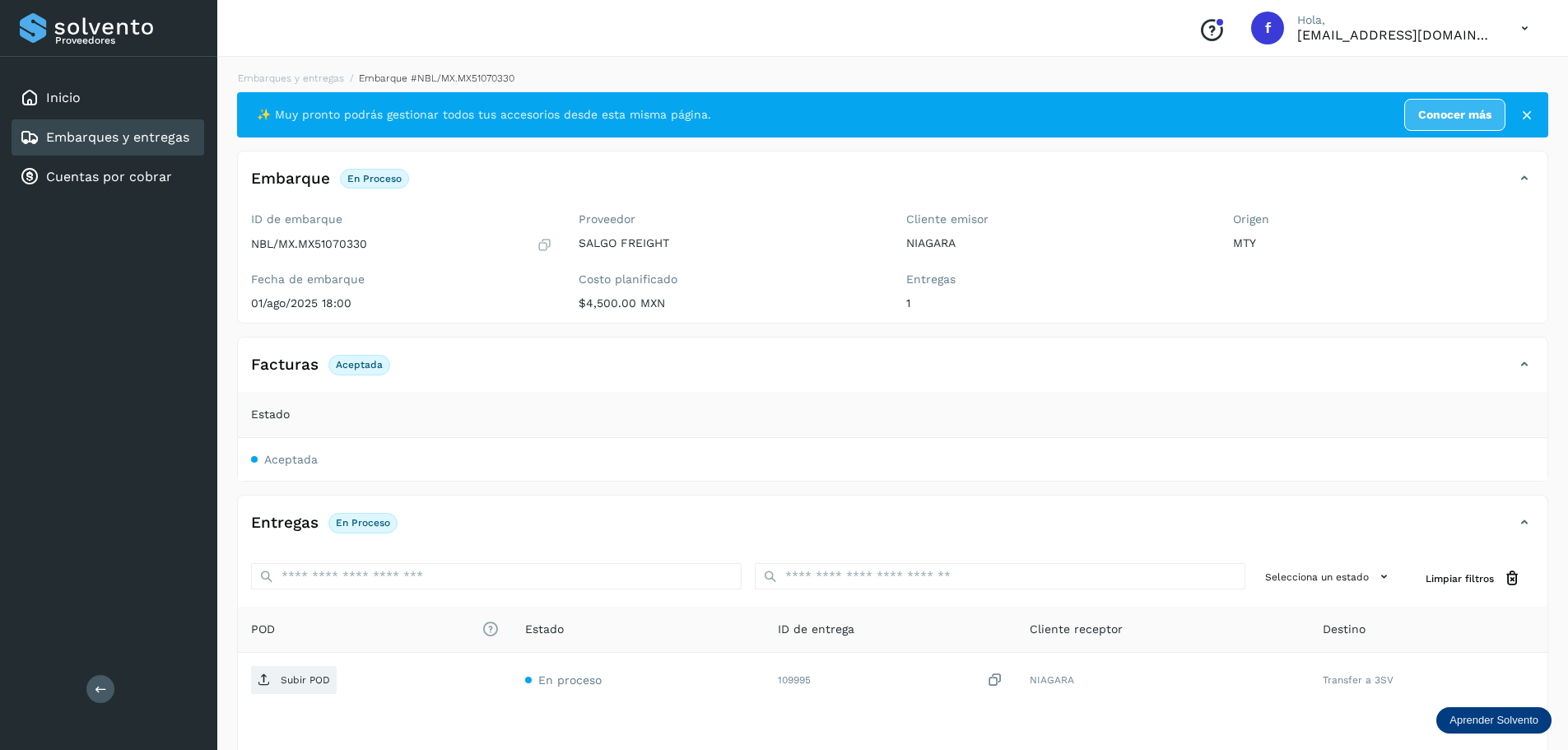
click at [733, 369] on div "Facturas Aceptada" at bounding box center [876, 365] width 1276 height 28
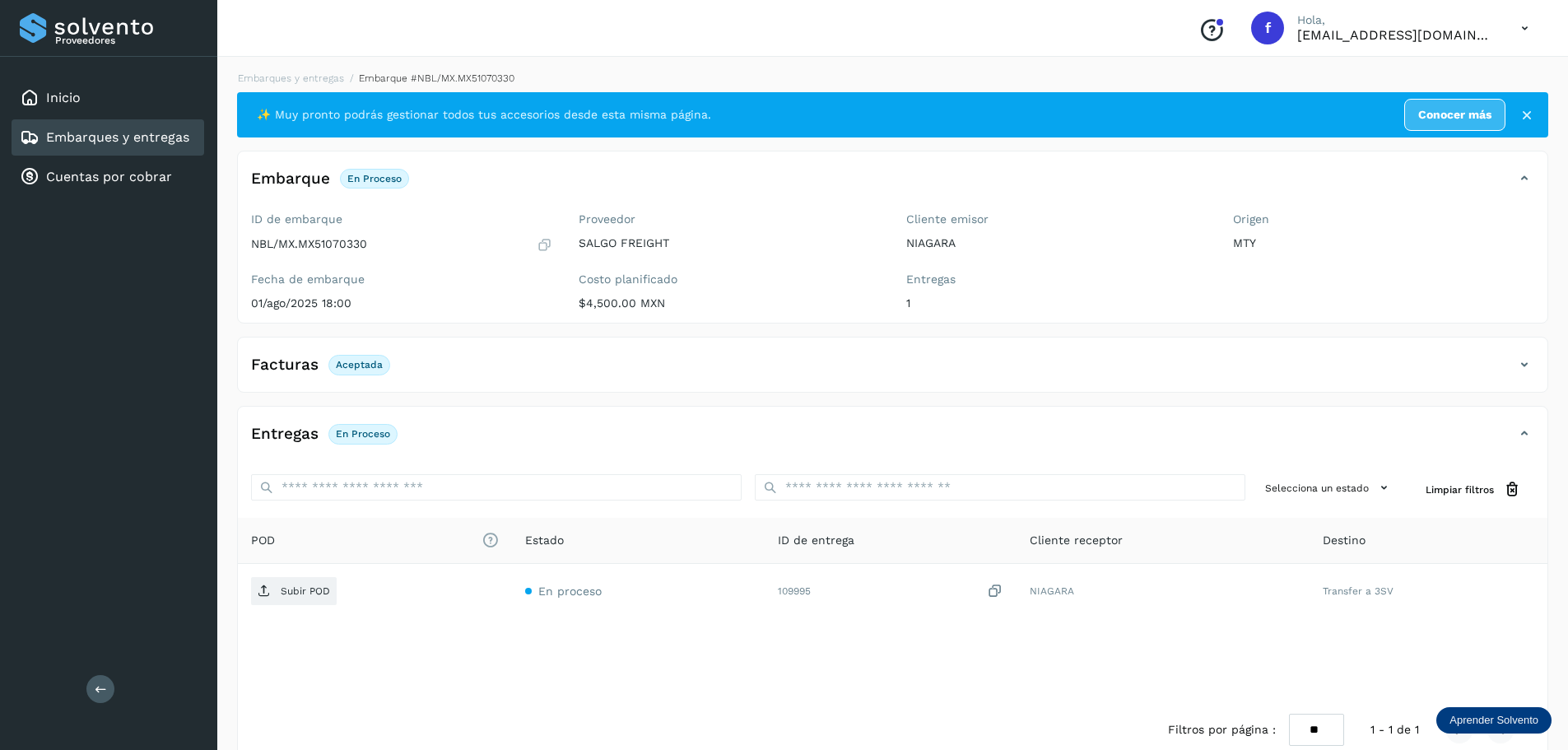
click at [444, 371] on div "Facturas Aceptada" at bounding box center [876, 365] width 1276 height 28
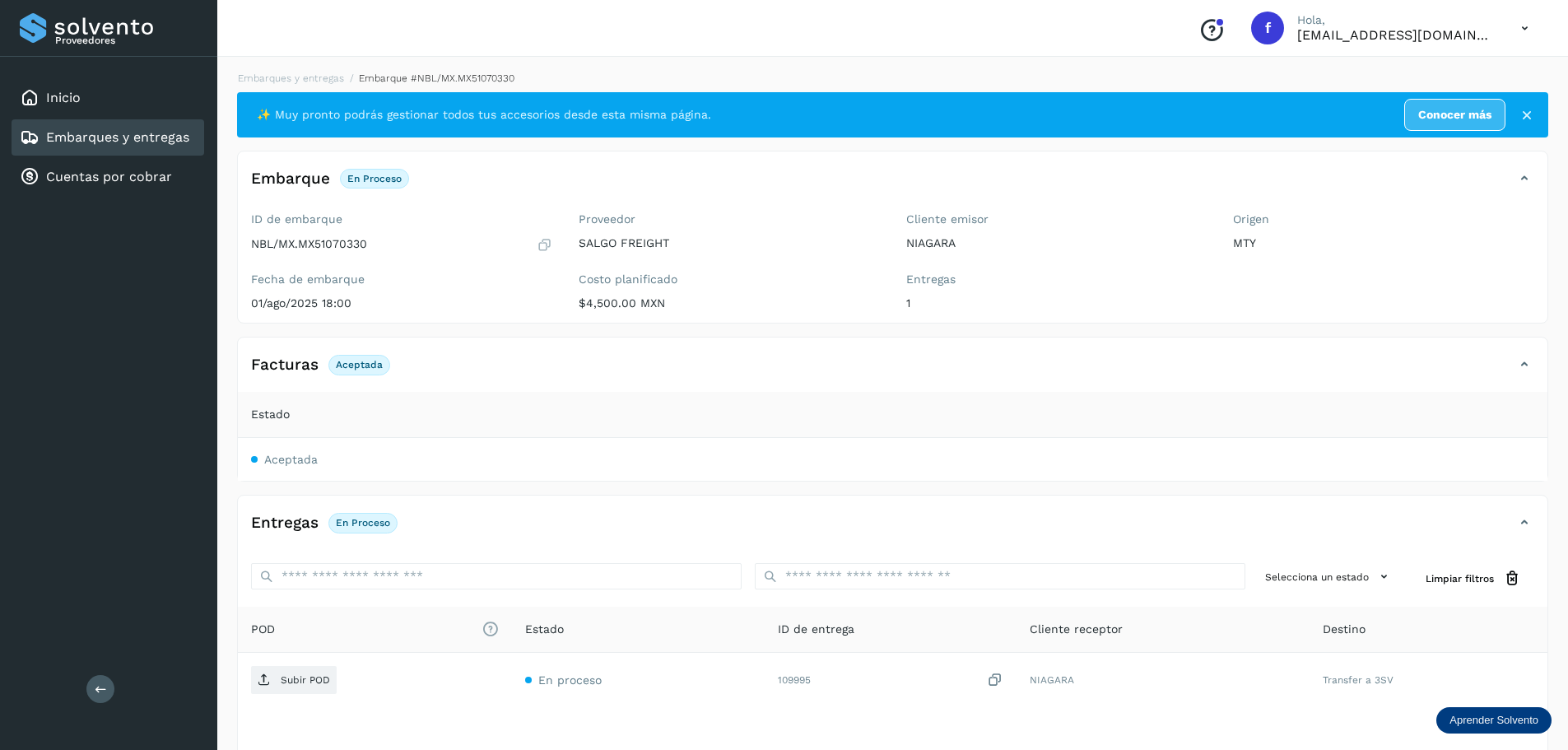
click at [301, 456] on span "Aceptada" at bounding box center [290, 460] width 53 height 13
click at [473, 356] on div "Facturas Aceptada" at bounding box center [876, 365] width 1276 height 28
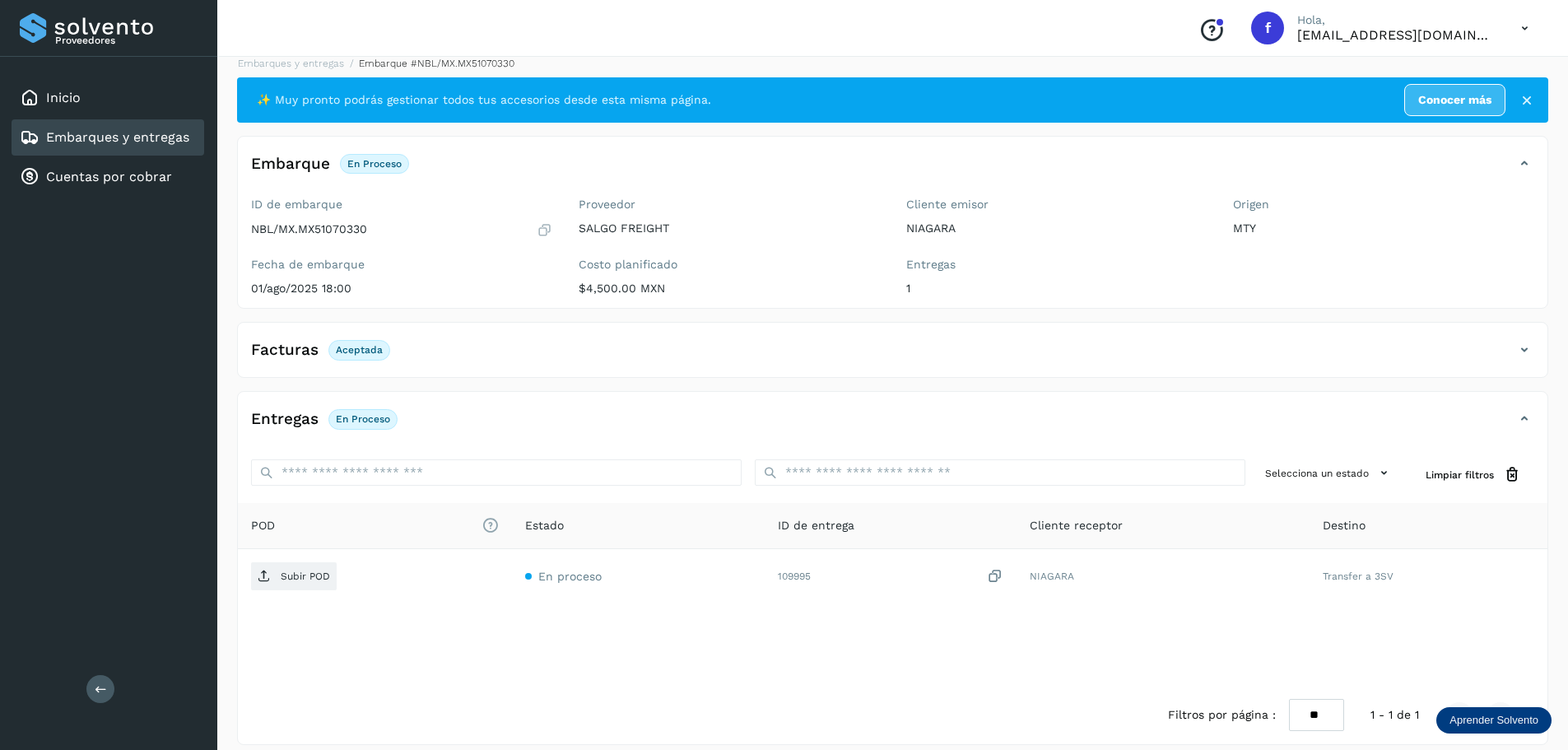
scroll to position [30, 0]
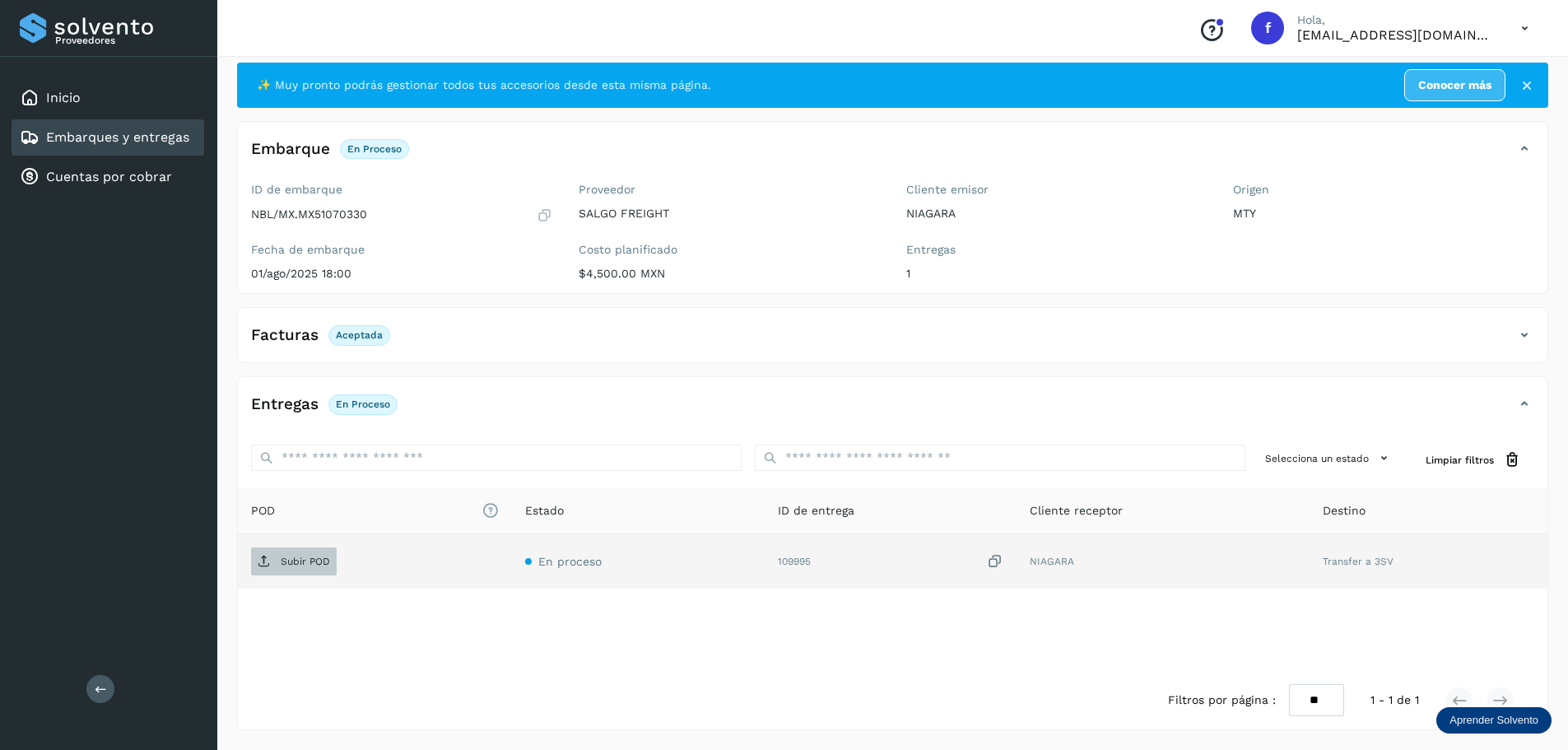
click at [310, 563] on p "Subir POD" at bounding box center [305, 562] width 50 height 12
click at [472, 338] on div "Facturas Aceptada" at bounding box center [876, 335] width 1276 height 28
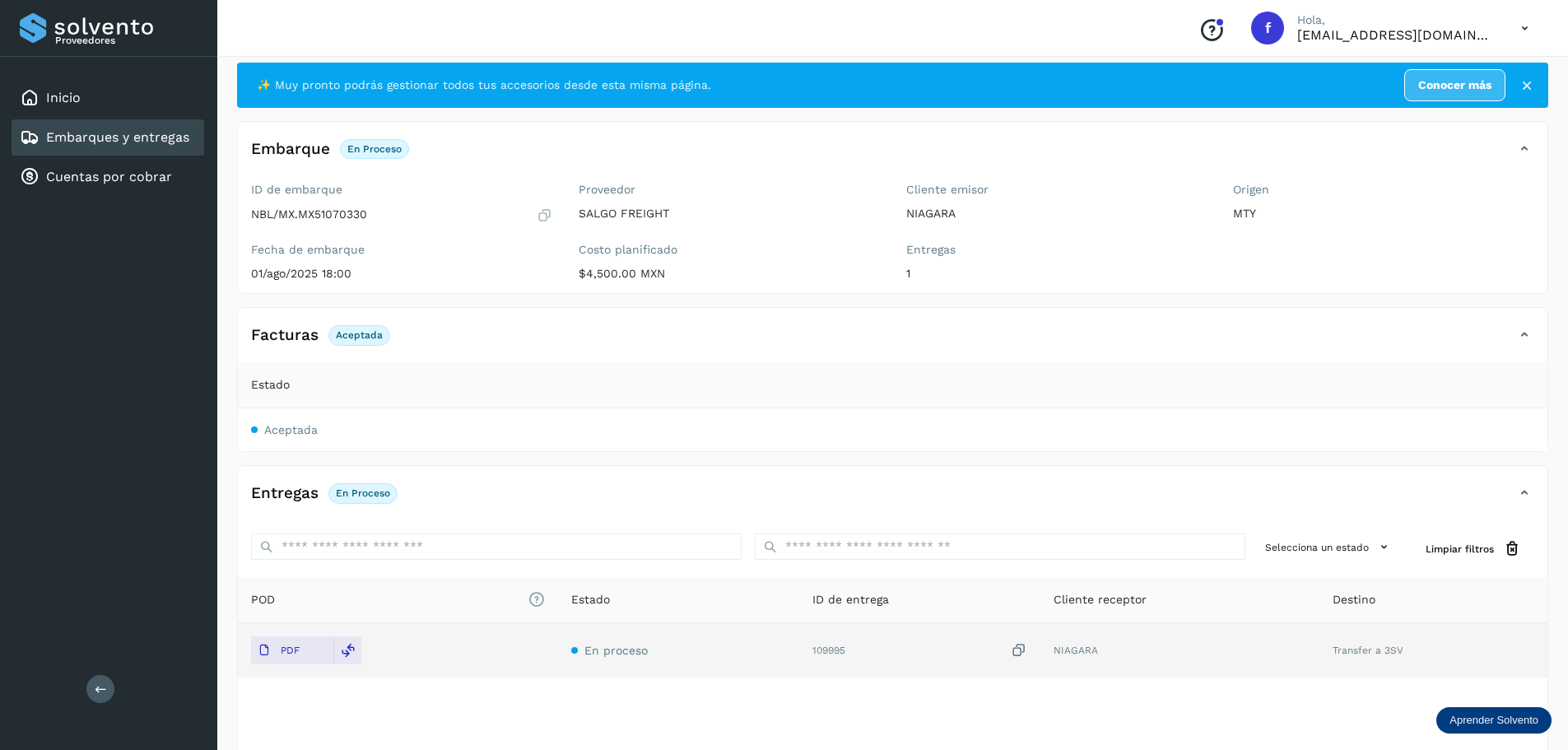
click at [284, 421] on td "Aceptada" at bounding box center [893, 430] width 1309 height 43
click at [284, 433] on span "Aceptada" at bounding box center [290, 430] width 53 height 13
click at [168, 136] on link "Embarques y entregas" at bounding box center [118, 137] width 144 height 16
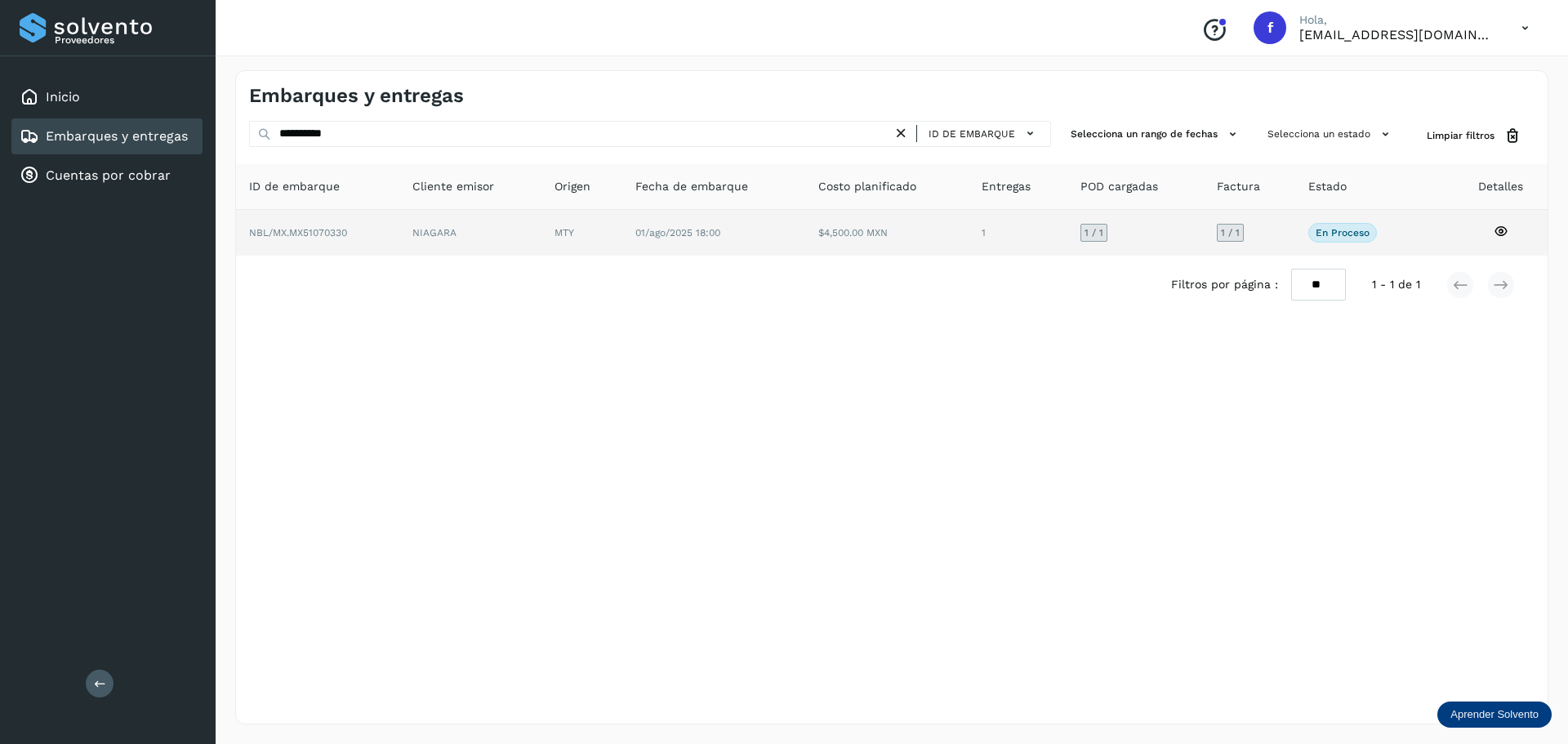
click at [968, 236] on td "$4,500.00 MXN" at bounding box center [1018, 233] width 99 height 46
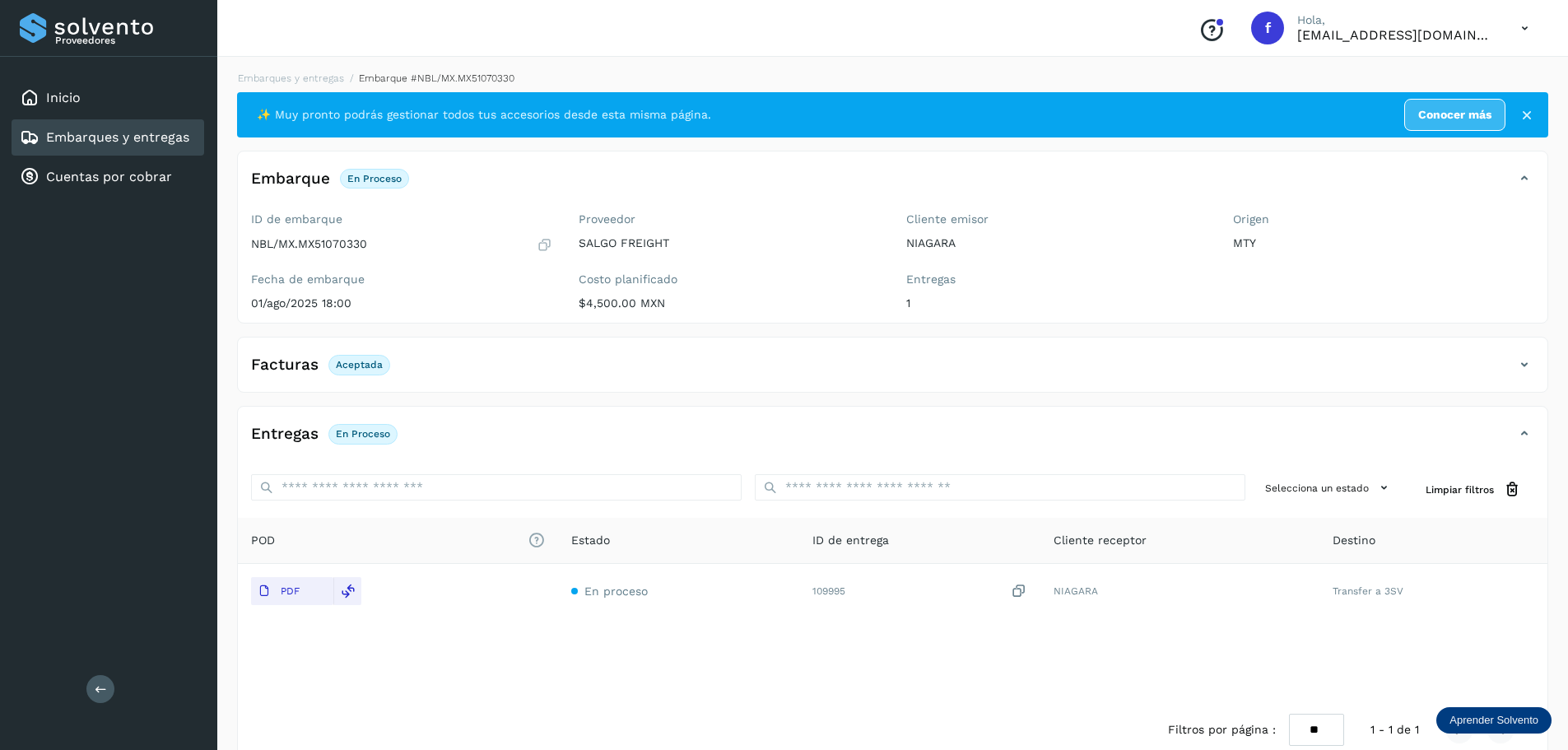
click at [621, 366] on div "Facturas Aceptada" at bounding box center [876, 365] width 1276 height 28
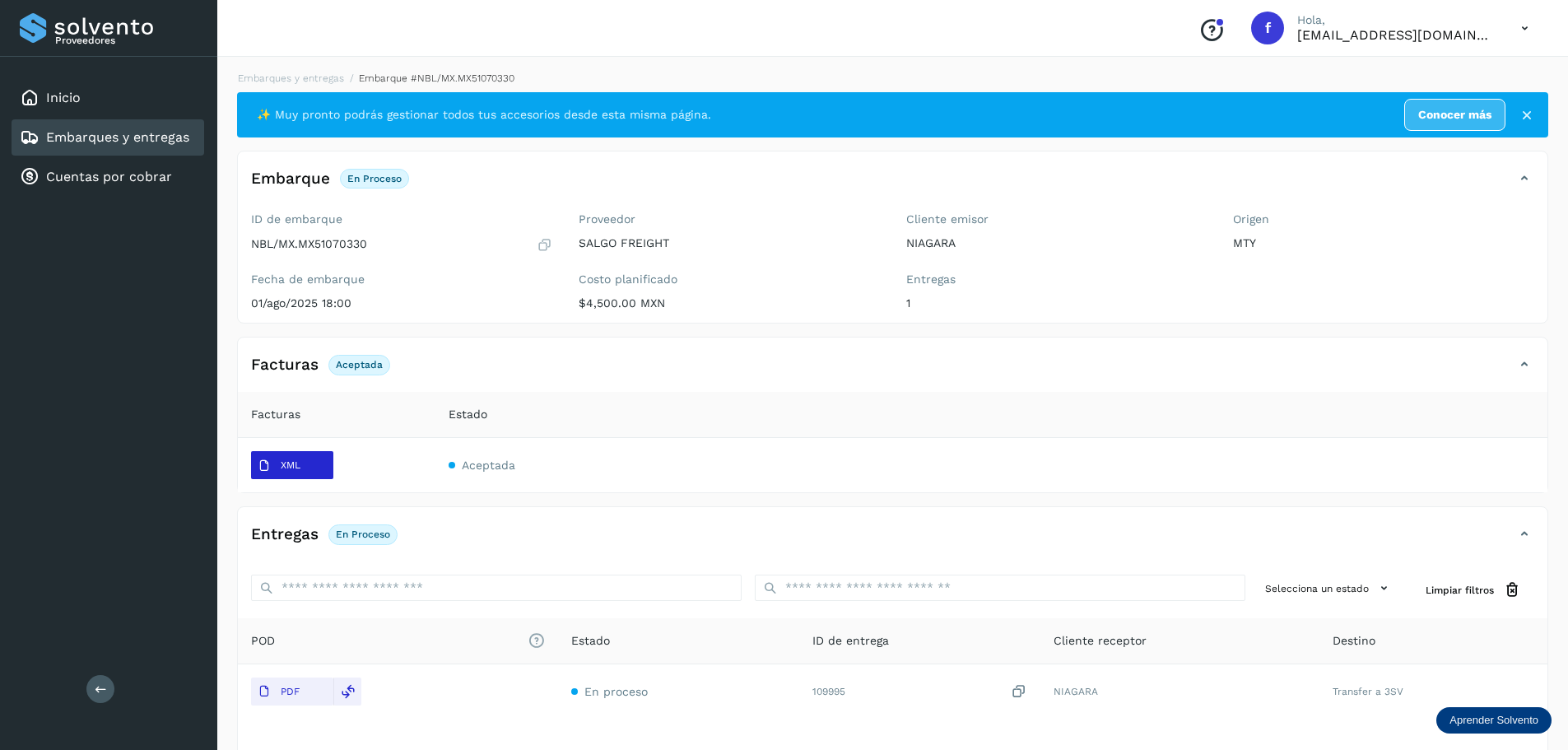
click at [312, 471] on button "XML" at bounding box center [292, 465] width 82 height 28
click at [161, 147] on div "Embarques y entregas" at bounding box center [105, 138] width 169 height 20
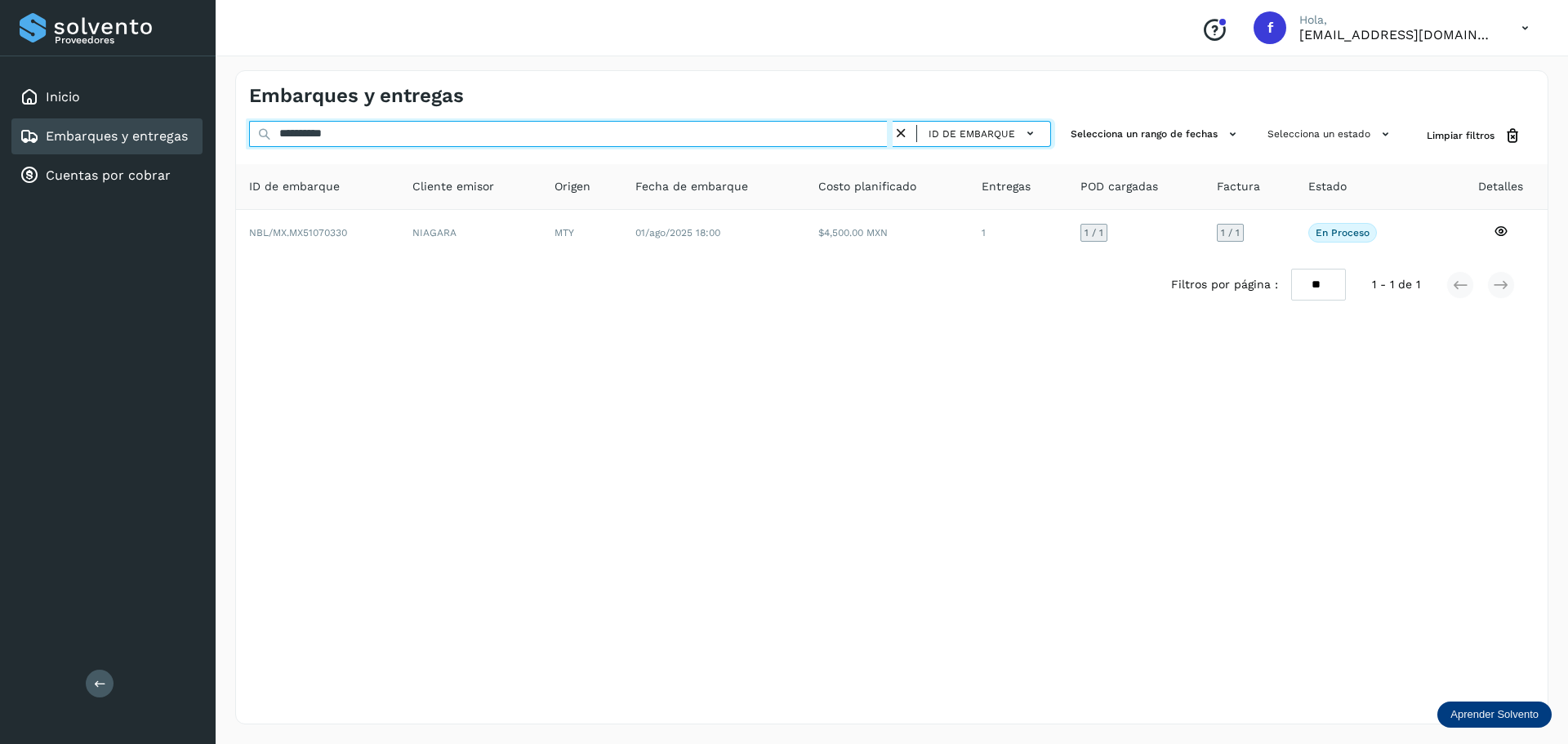
click at [397, 134] on input "**********" at bounding box center [572, 134] width 644 height 26
paste input "text"
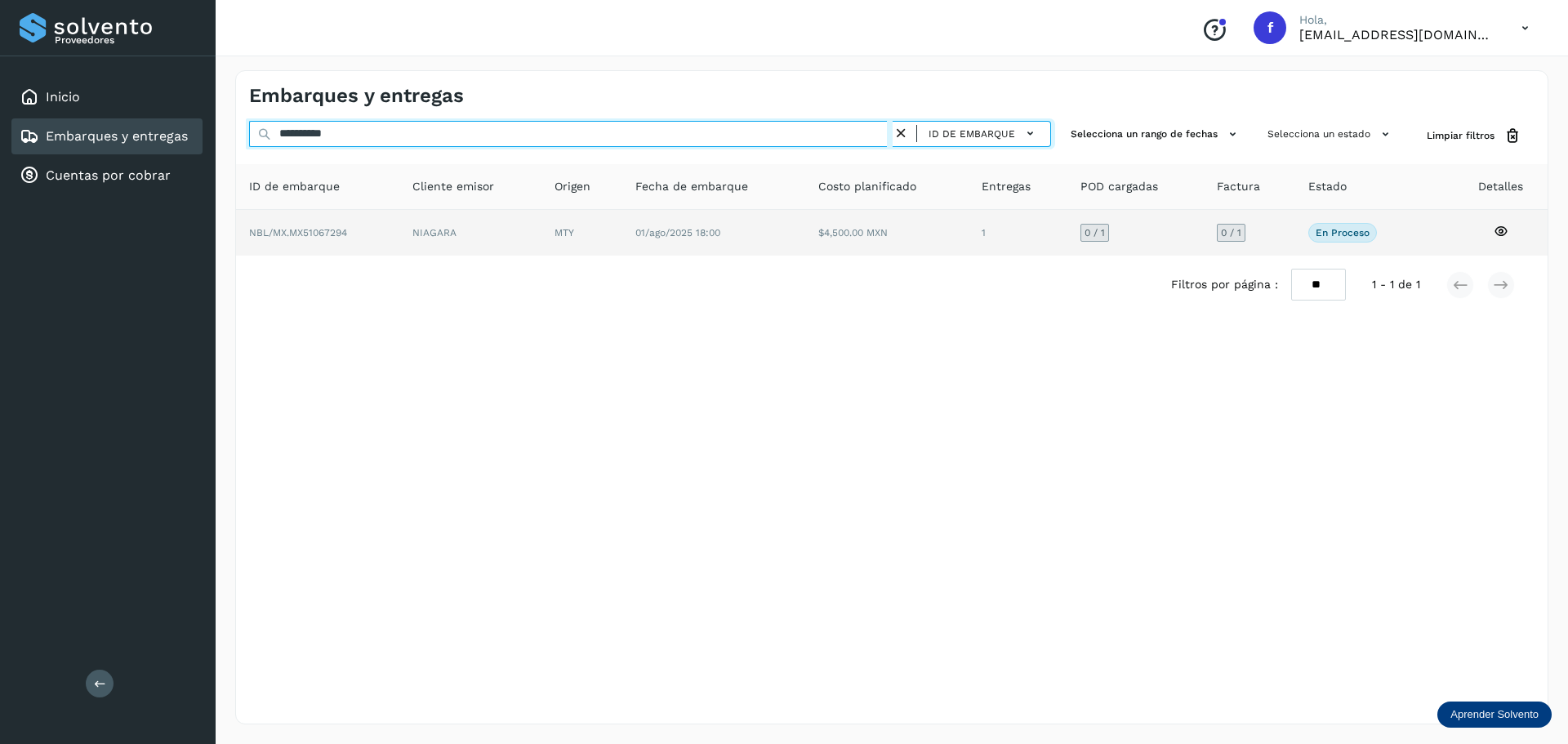
type input "**********"
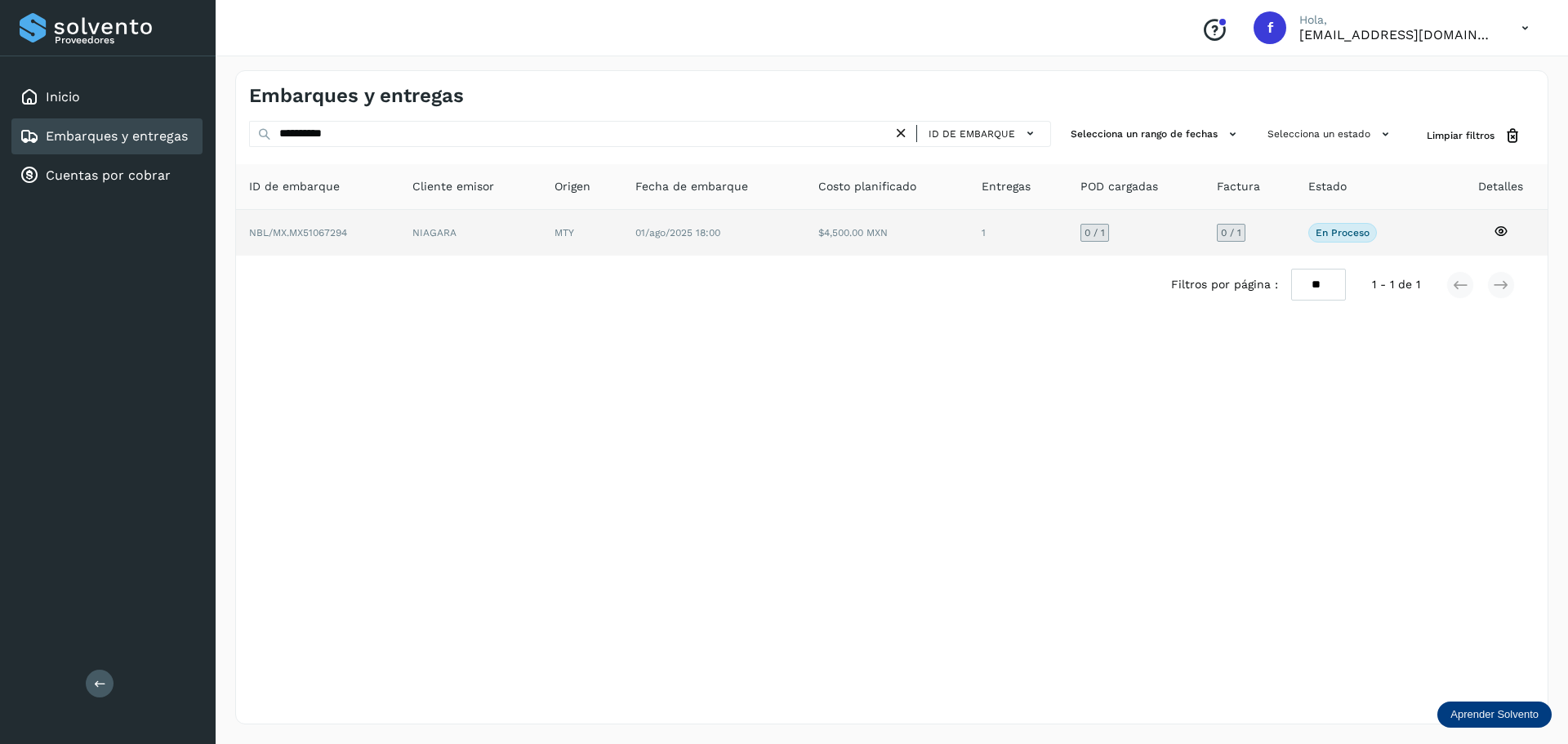
click at [1067, 252] on td "1" at bounding box center [1136, 233] width 137 height 46
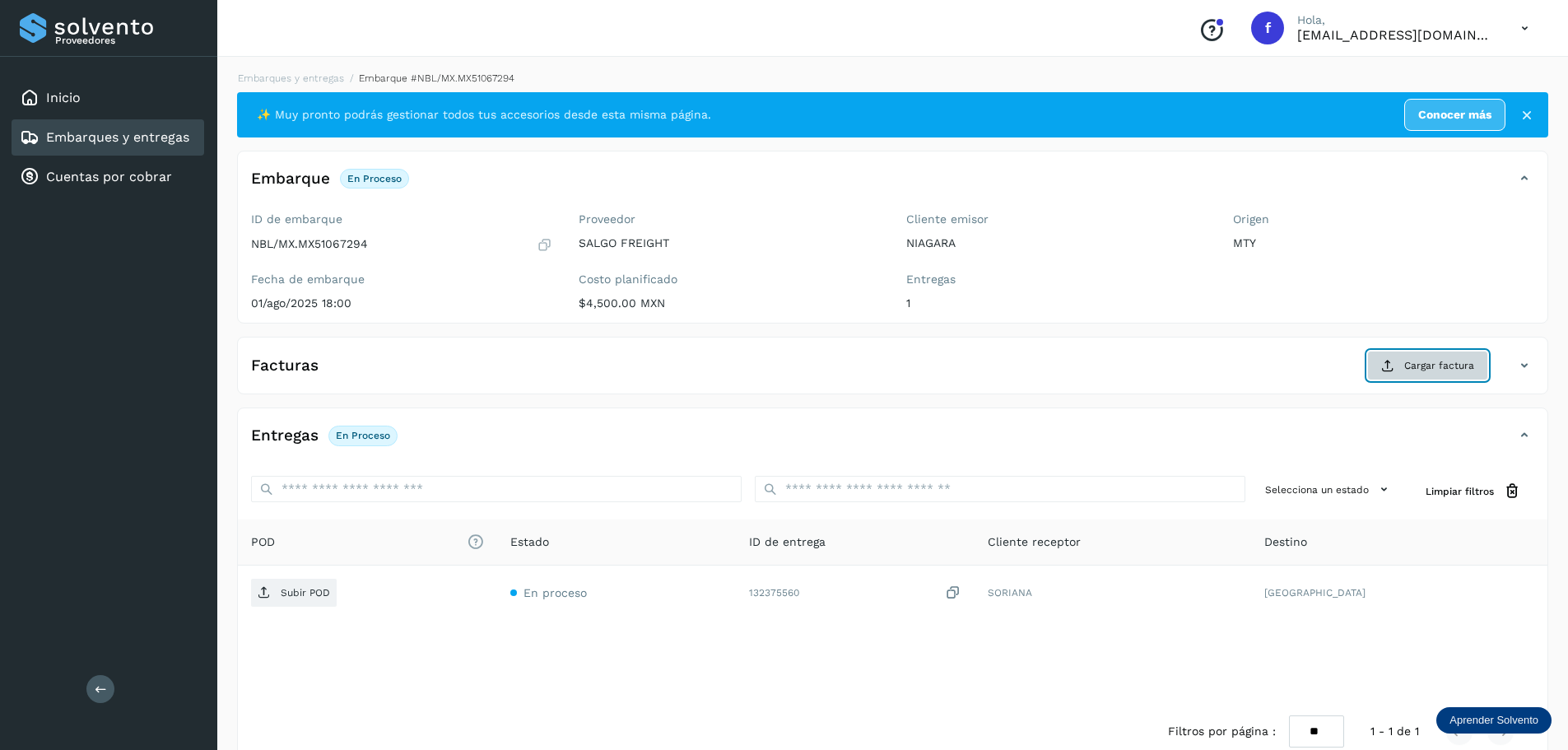
click at [1448, 373] on button "Cargar factura" at bounding box center [1428, 366] width 121 height 30
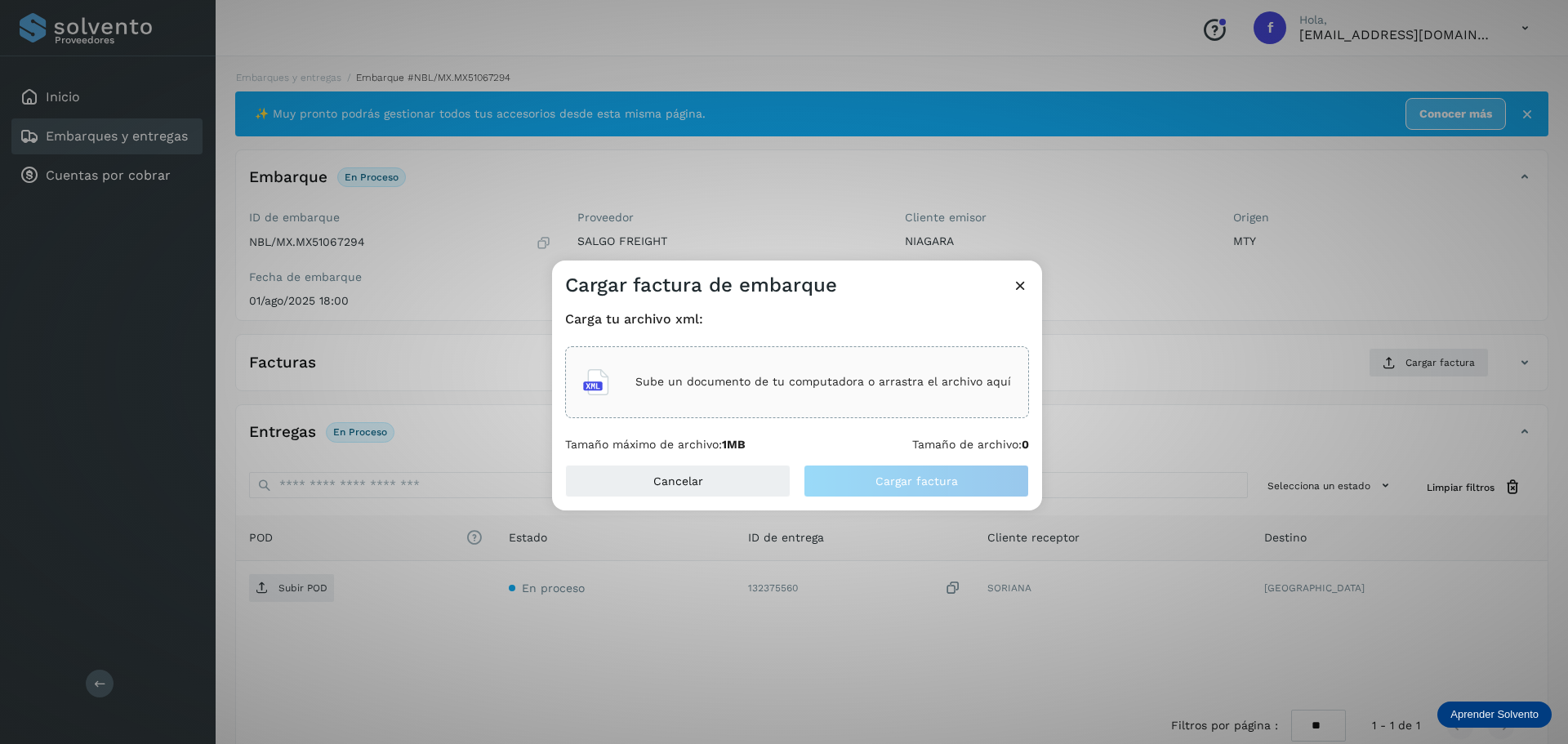
click at [947, 393] on div "Sube un documento de tu computadora o arrastra el archivo aquí" at bounding box center [797, 382] width 428 height 44
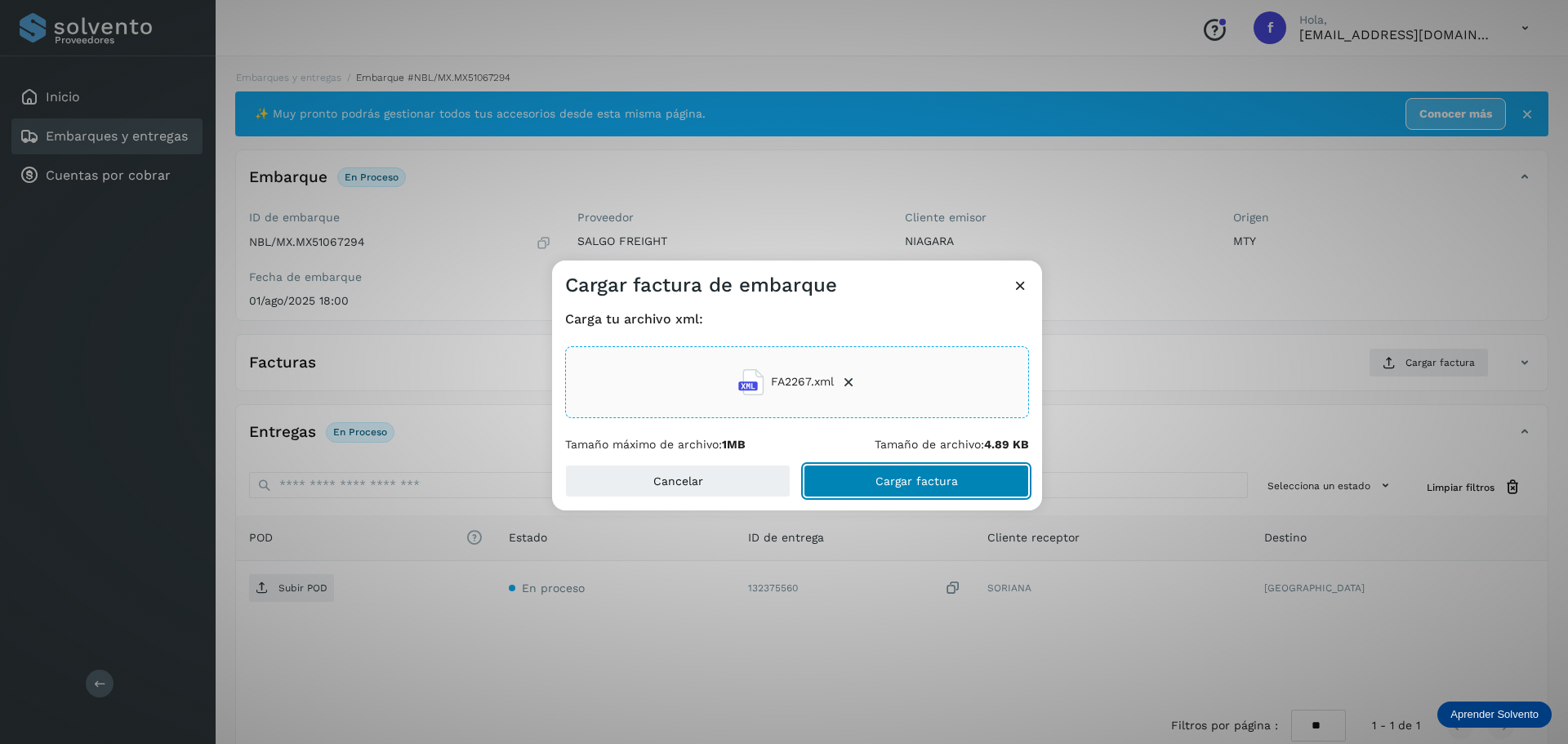
click at [931, 483] on span "Cargar factura" at bounding box center [917, 481] width 82 height 12
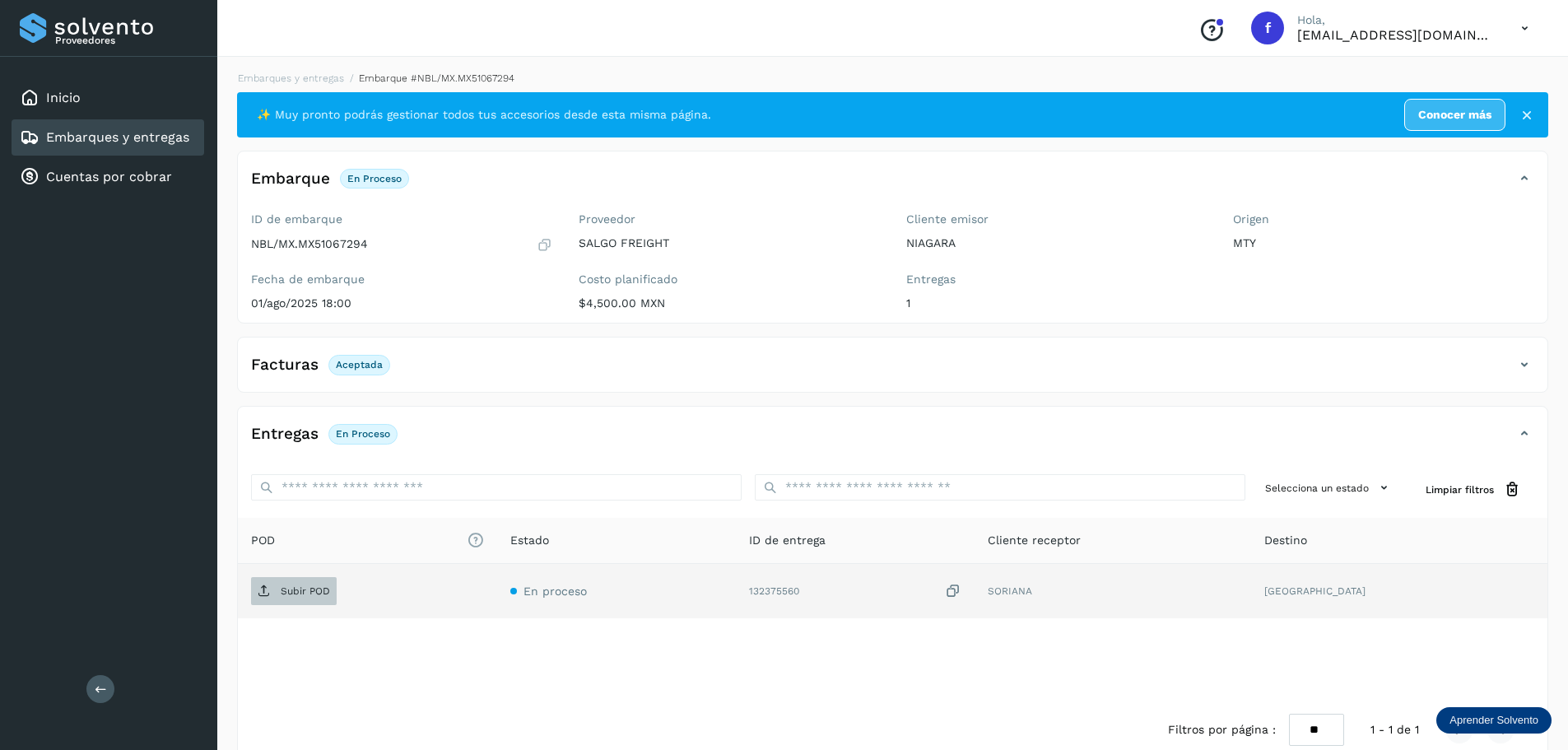
click at [303, 589] on p "Subir POD" at bounding box center [305, 591] width 50 height 12
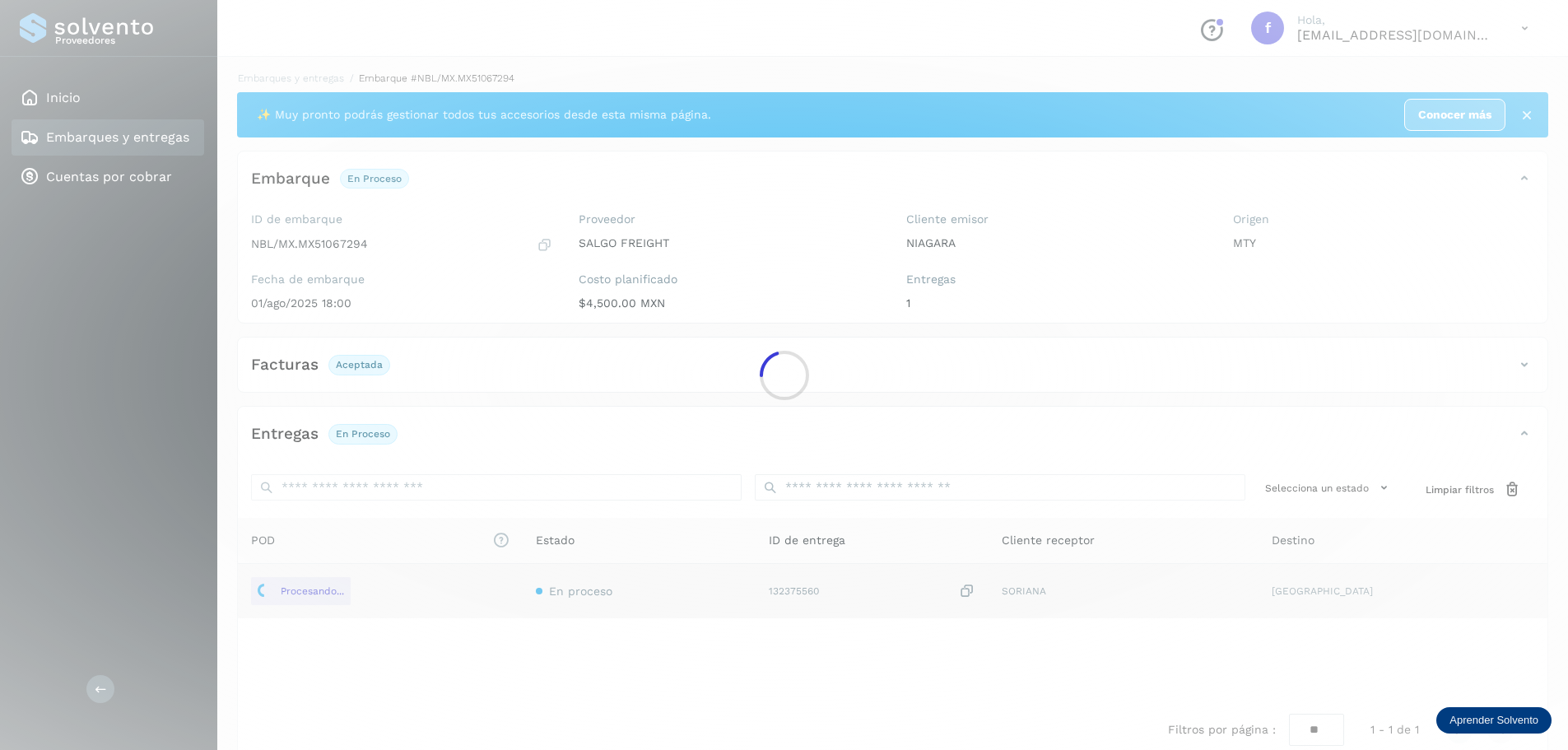
drag, startPoint x: 1481, startPoint y: 32, endPoint x: 1575, endPoint y: 17, distance: 95.2
click at [1483, 32] on div at bounding box center [784, 375] width 1568 height 750
drag, startPoint x: 1531, startPoint y: 17, endPoint x: 1400, endPoint y: 1, distance: 132.0
click at [1519, 17] on div at bounding box center [784, 375] width 1568 height 750
